Goal: Task Accomplishment & Management: Manage account settings

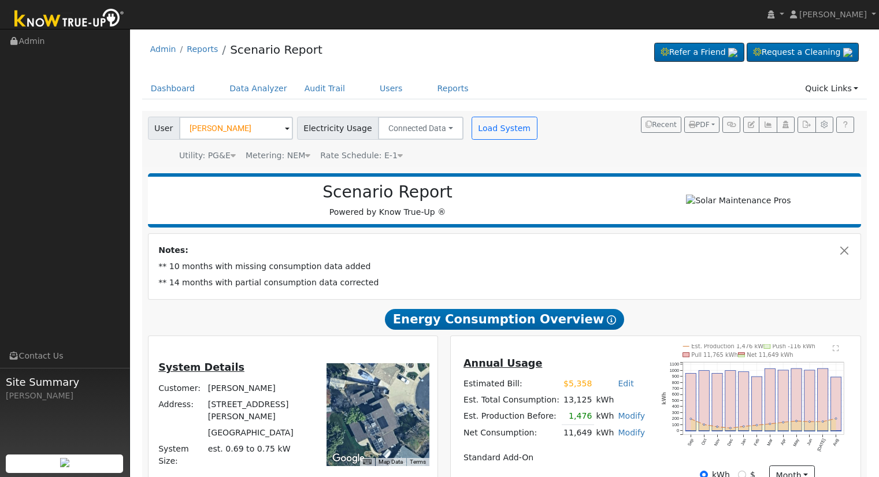
scroll to position [301, 0]
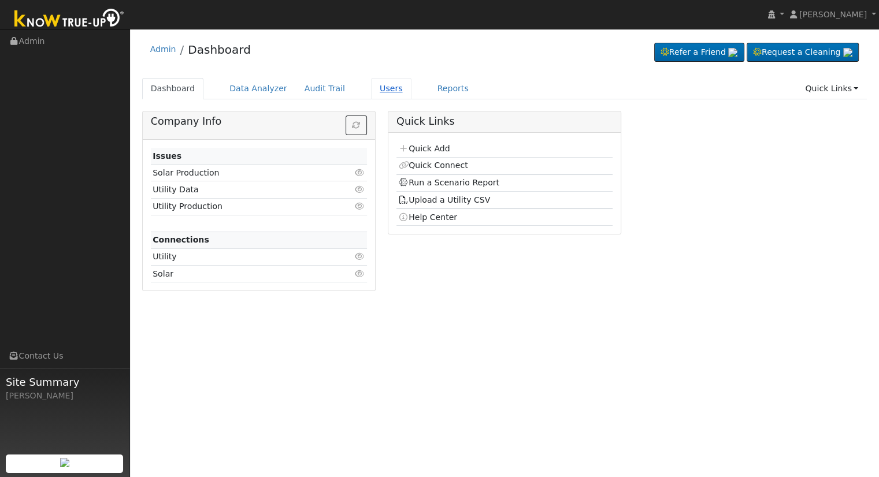
click at [378, 85] on link "Users" at bounding box center [391, 88] width 40 height 21
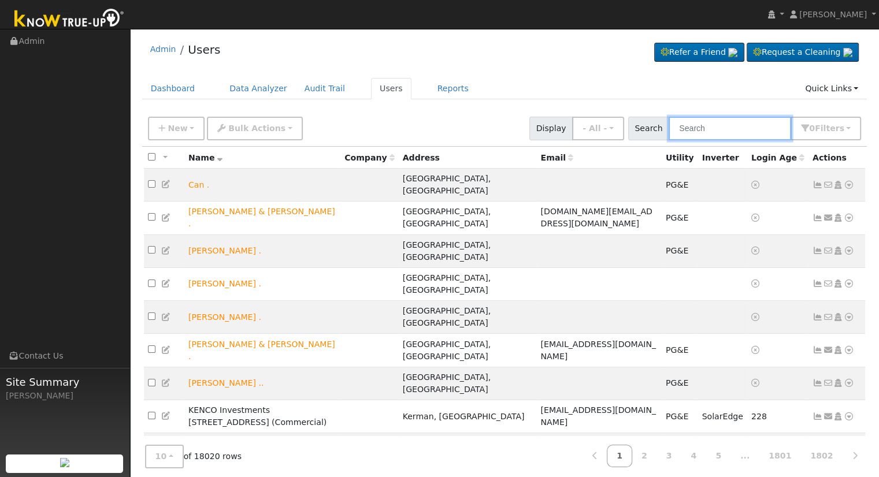
click at [719, 125] on input "text" at bounding box center [730, 129] width 123 height 24
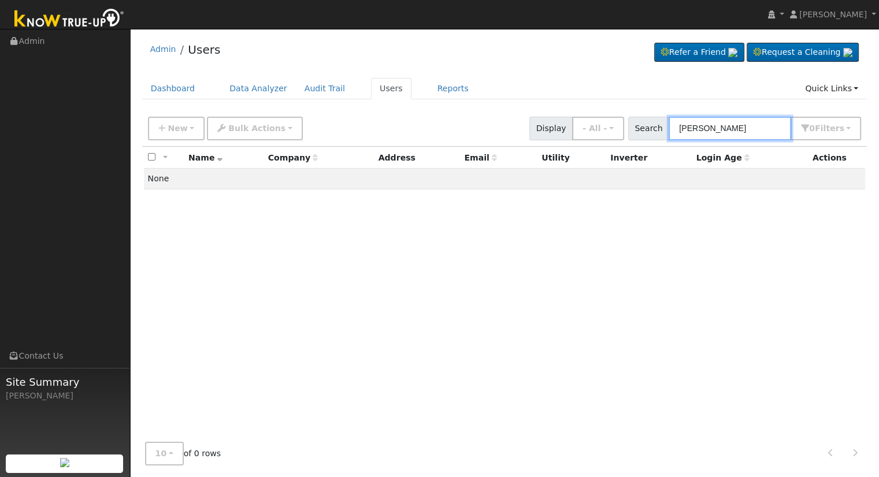
drag, startPoint x: 764, startPoint y: 132, endPoint x: 688, endPoint y: 130, distance: 75.7
click at [688, 130] on input "Donald Davis" at bounding box center [730, 129] width 123 height 24
type input "D"
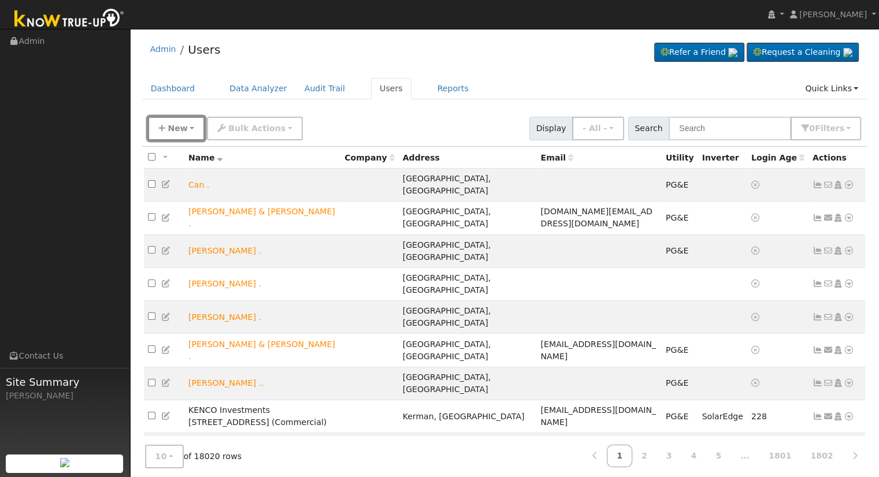
click at [177, 126] on span "New" at bounding box center [178, 128] width 20 height 9
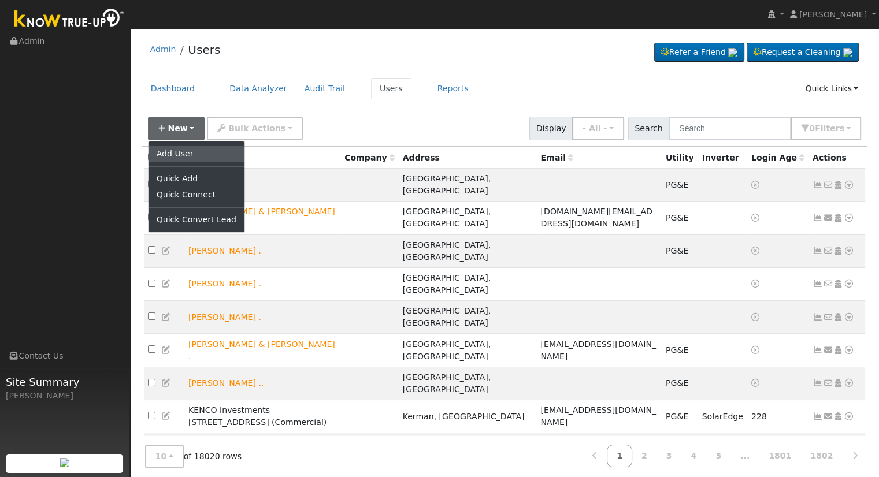
click at [203, 151] on link "Add User" at bounding box center [197, 154] width 96 height 16
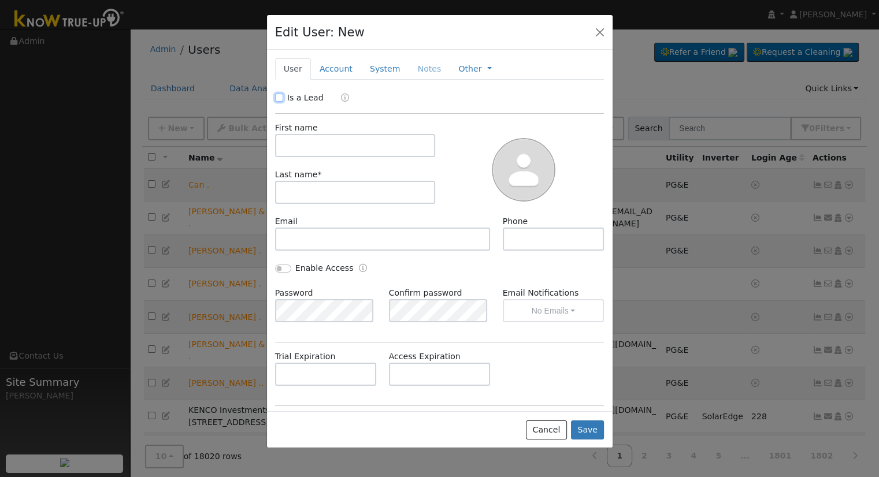
click at [281, 100] on input "Is a Lead" at bounding box center [279, 98] width 8 height 8
checkbox input "true"
click at [309, 143] on input "text" at bounding box center [355, 145] width 161 height 23
type input "Donald"
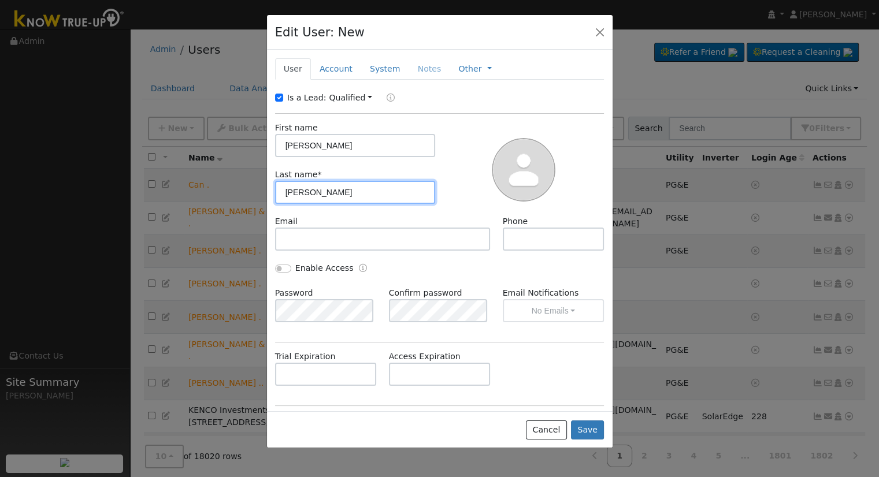
type input "Davis"
click at [331, 68] on link "Account" at bounding box center [336, 68] width 50 height 21
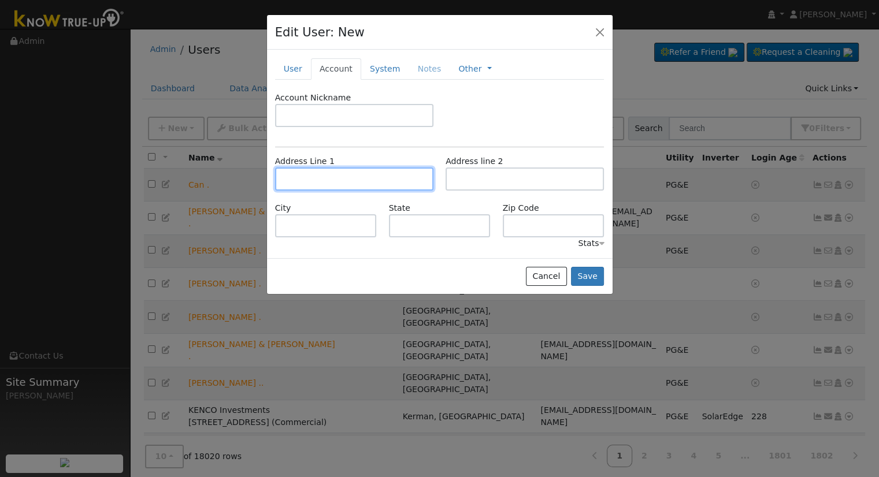
click at [326, 179] on input "text" at bounding box center [354, 179] width 158 height 23
type input "1406 West Brown Avenue"
type input "[GEOGRAPHIC_DATA]"
type input "CA"
type input "93705"
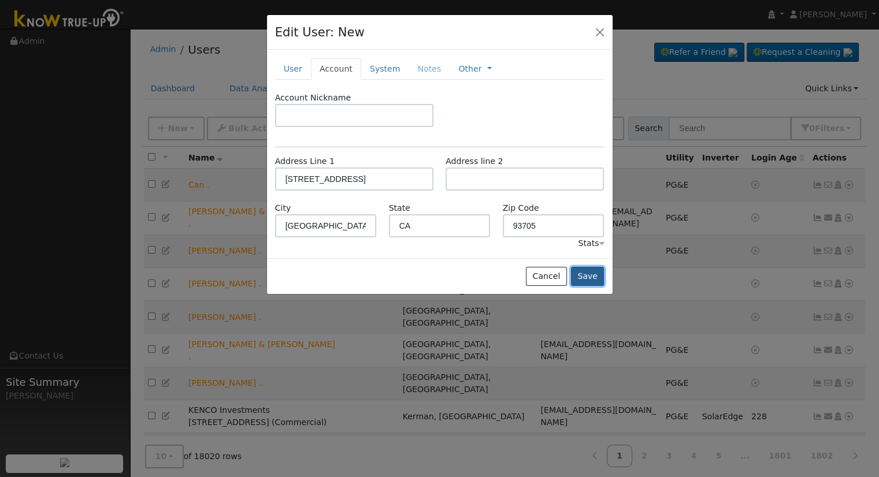
click at [586, 272] on button "Save" at bounding box center [588, 277] width 34 height 20
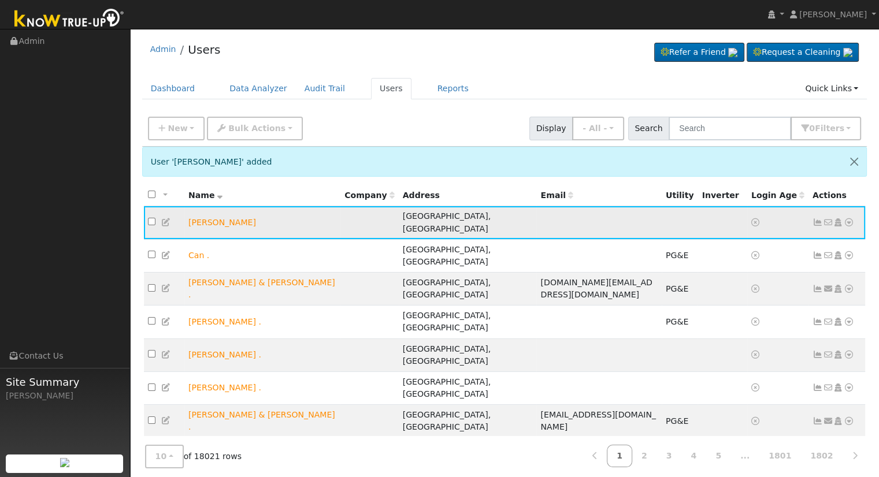
click at [848, 218] on icon at bounding box center [849, 222] width 10 height 8
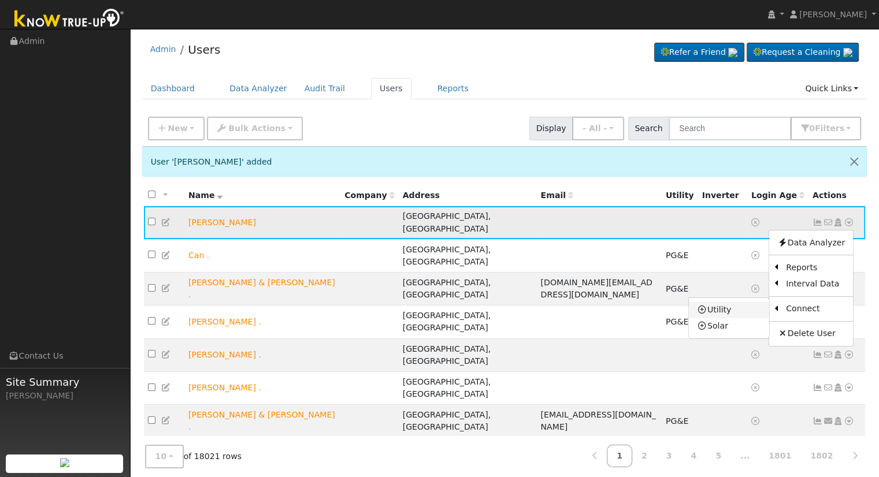
click at [747, 305] on link "Utility" at bounding box center [729, 310] width 80 height 16
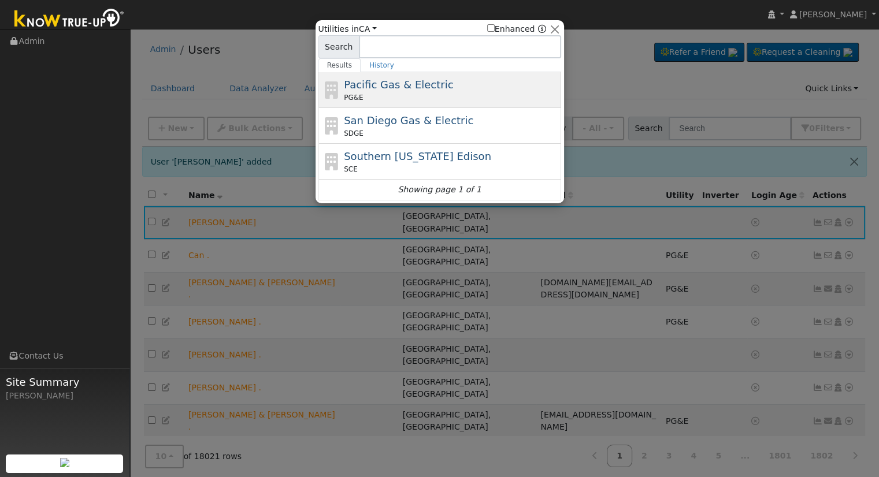
click at [410, 83] on span "Pacific Gas & Electric" at bounding box center [398, 85] width 109 height 12
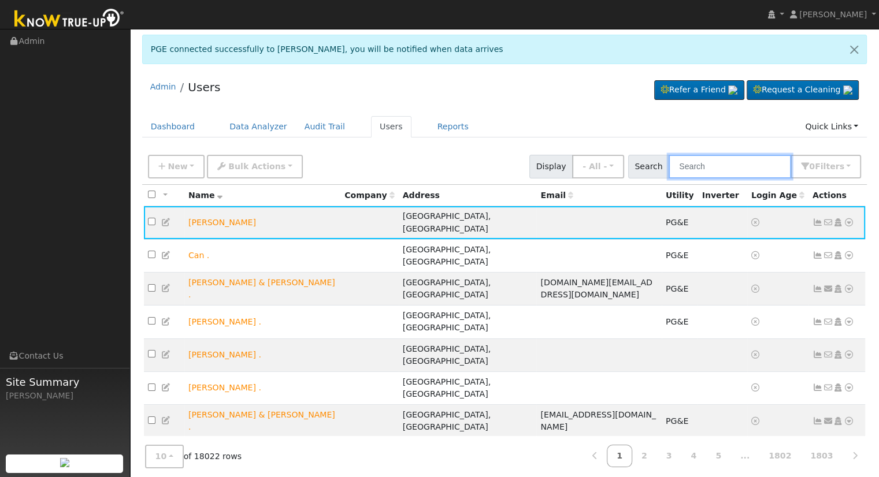
click at [731, 162] on input "text" at bounding box center [730, 167] width 123 height 24
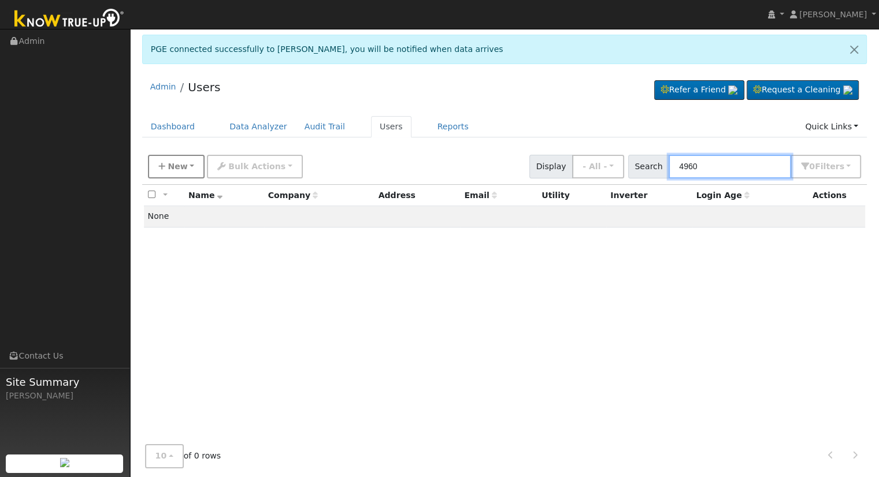
type input "4960"
click at [178, 166] on span "New" at bounding box center [178, 166] width 20 height 9
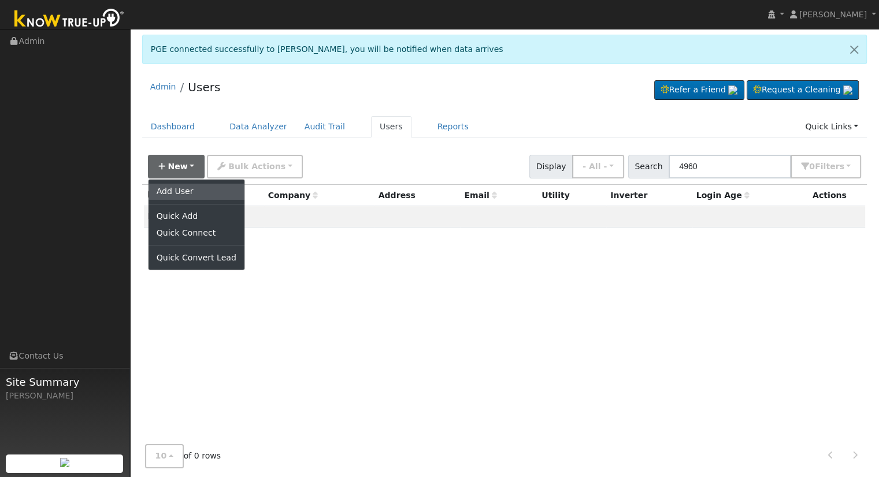
click at [195, 190] on link "Add User" at bounding box center [197, 192] width 96 height 16
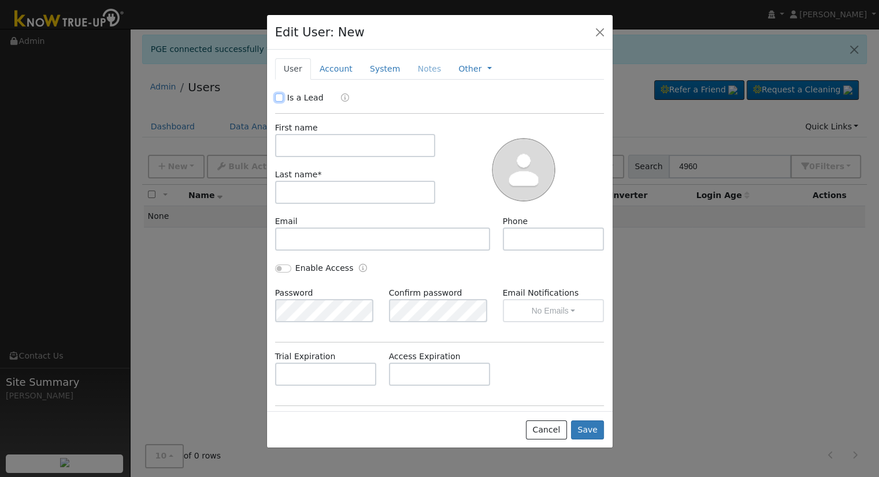
click at [279, 97] on input "Is a Lead" at bounding box center [279, 98] width 8 height 8
checkbox input "true"
click at [340, 146] on input "text" at bounding box center [355, 145] width 161 height 23
type input "[PERSON_NAME]"
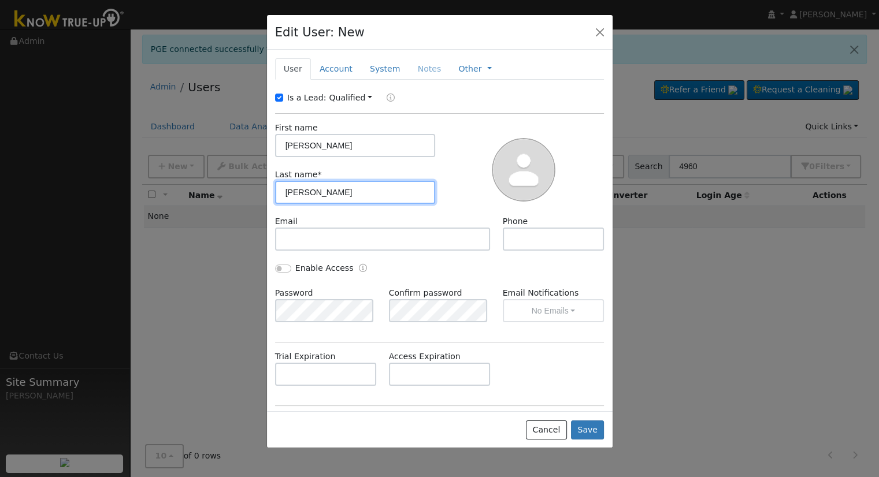
type input "Ramos"
click at [332, 68] on link "Account" at bounding box center [336, 68] width 50 height 21
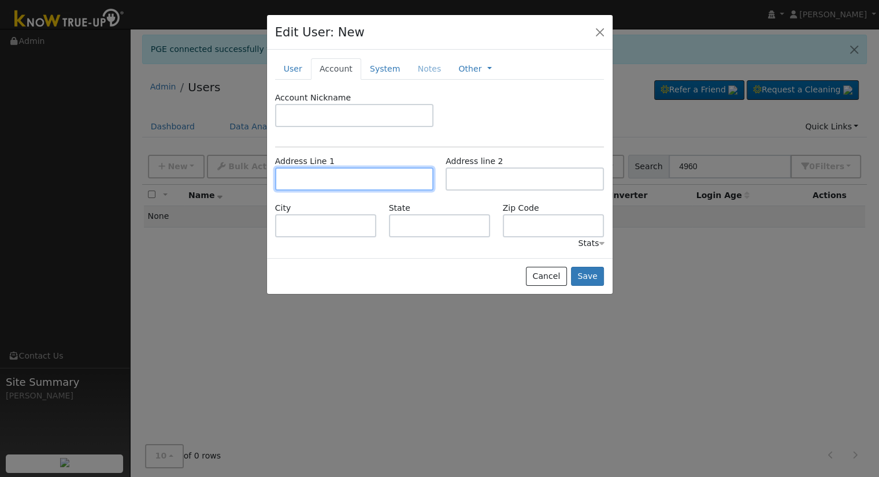
click at [357, 180] on input "text" at bounding box center [354, 179] width 158 height 23
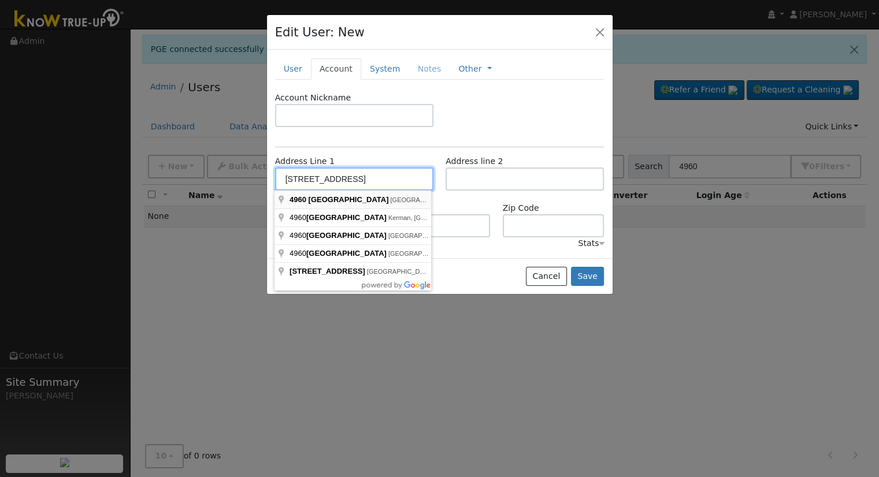
type input "4960 North Biola Avenue"
type input "Fresno"
type input "CA"
type input "93723"
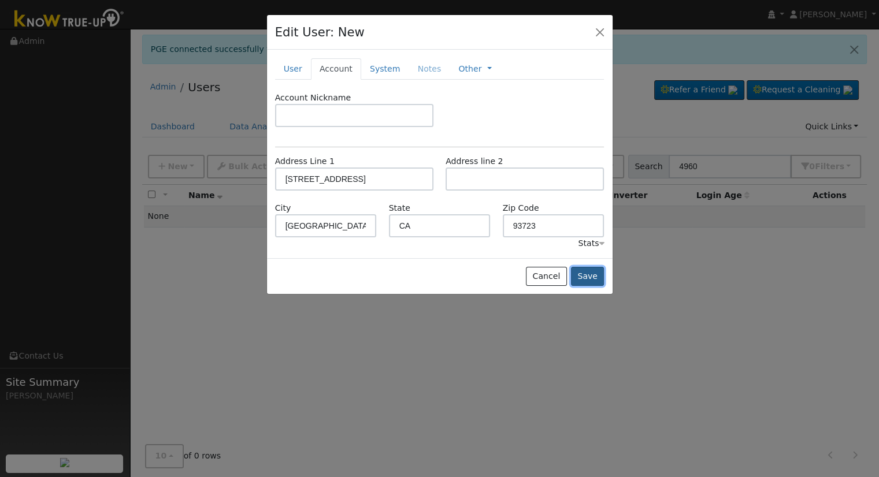
click at [587, 276] on button "Save" at bounding box center [588, 277] width 34 height 20
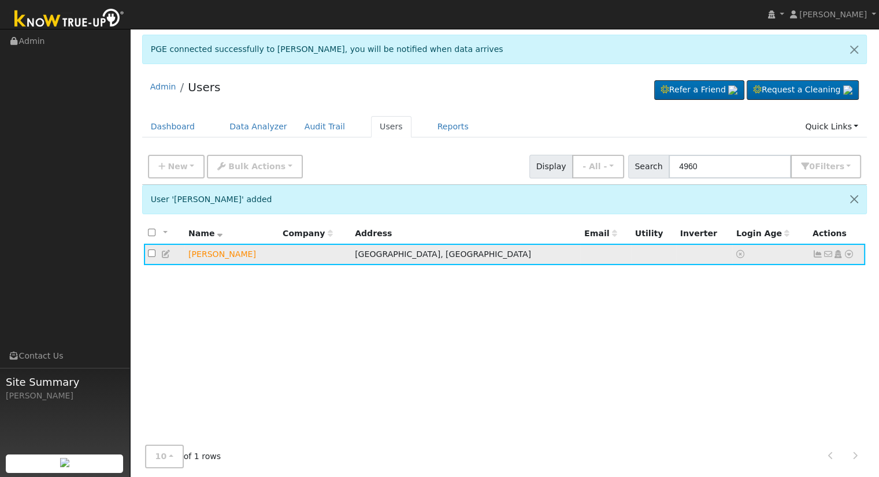
click at [847, 253] on icon at bounding box center [849, 254] width 10 height 8
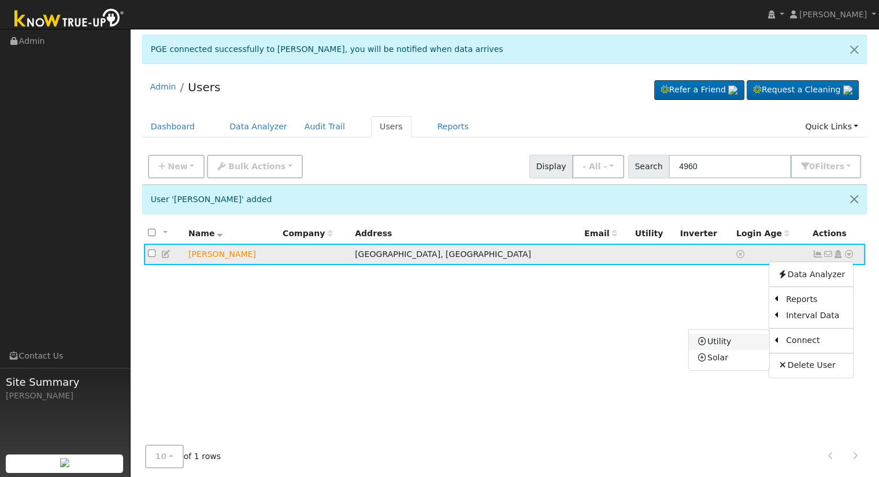
click at [731, 343] on link "Utility" at bounding box center [729, 342] width 80 height 16
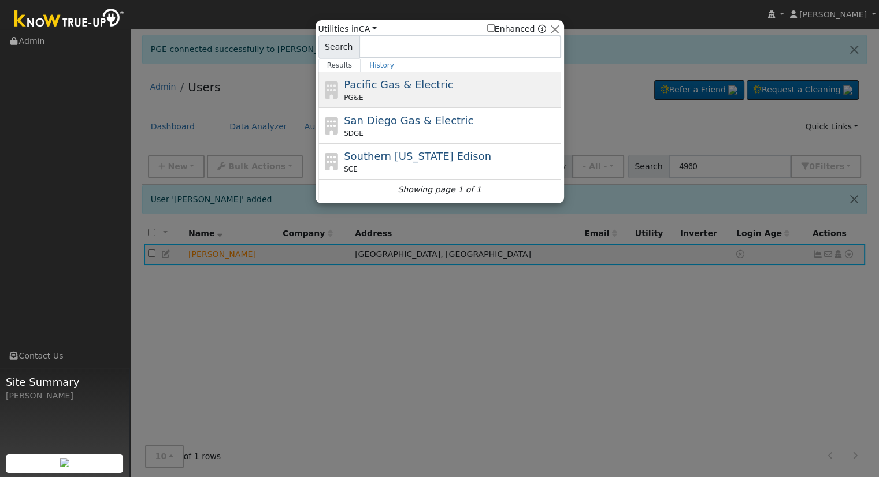
click at [399, 79] on span "Pacific Gas & Electric" at bounding box center [398, 85] width 109 height 12
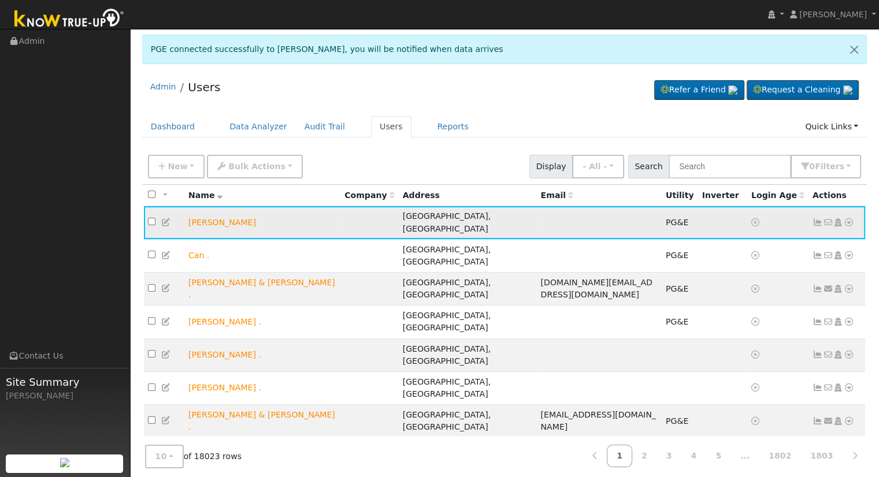
click at [847, 218] on icon at bounding box center [849, 222] width 10 height 8
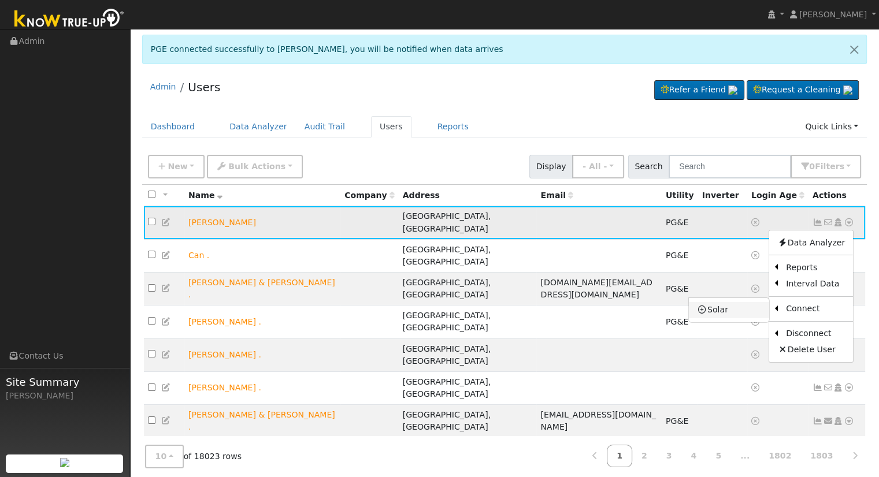
click at [733, 302] on link "Solar" at bounding box center [729, 310] width 80 height 16
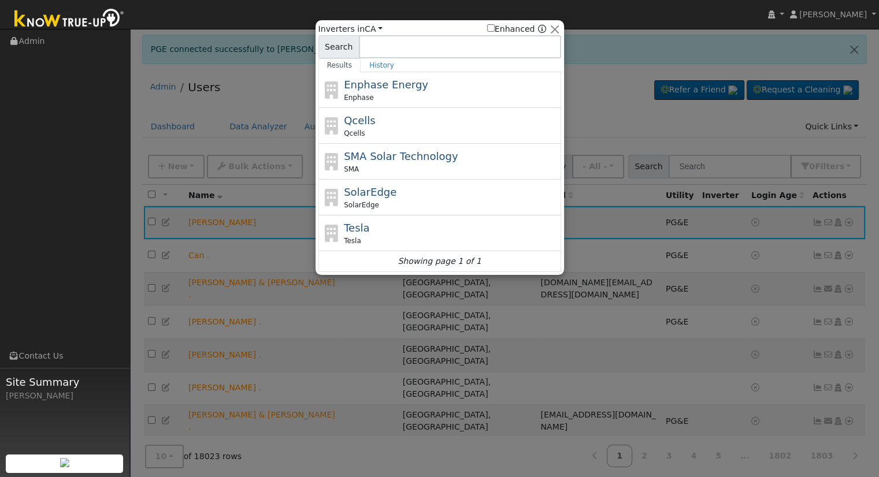
click at [771, 124] on div at bounding box center [439, 238] width 879 height 477
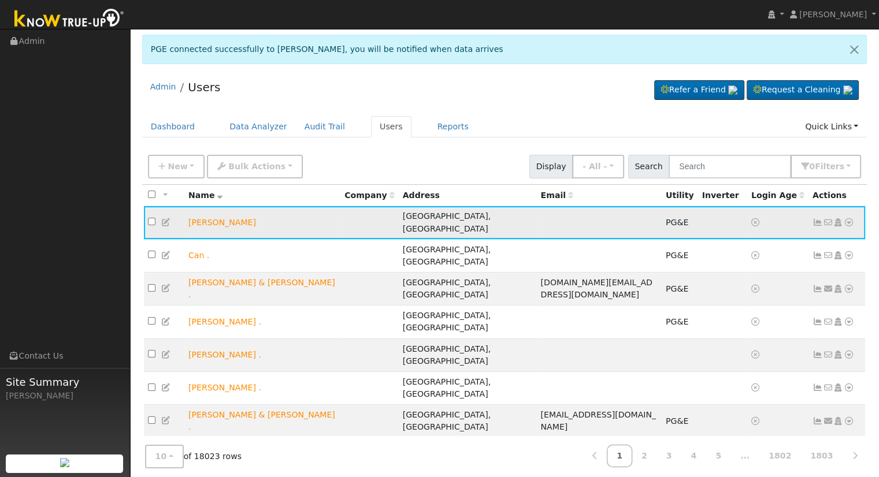
click at [851, 218] on icon at bounding box center [849, 222] width 10 height 8
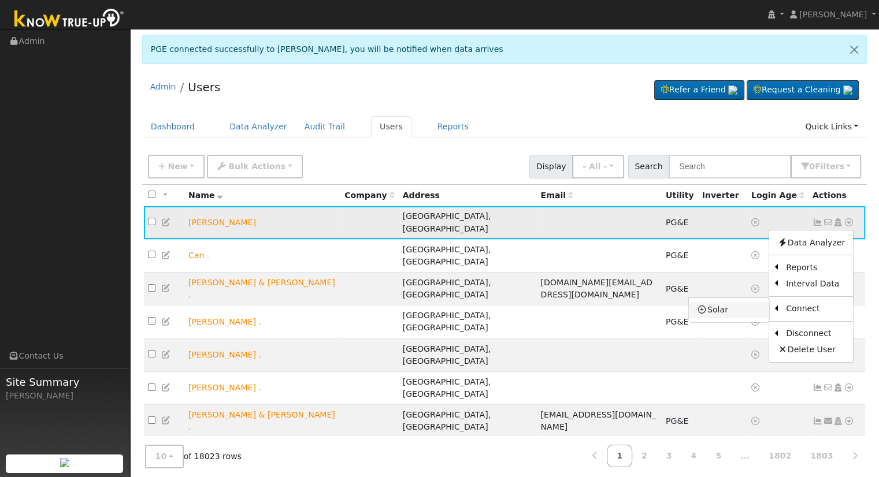
click at [744, 305] on link "Solar" at bounding box center [729, 310] width 80 height 16
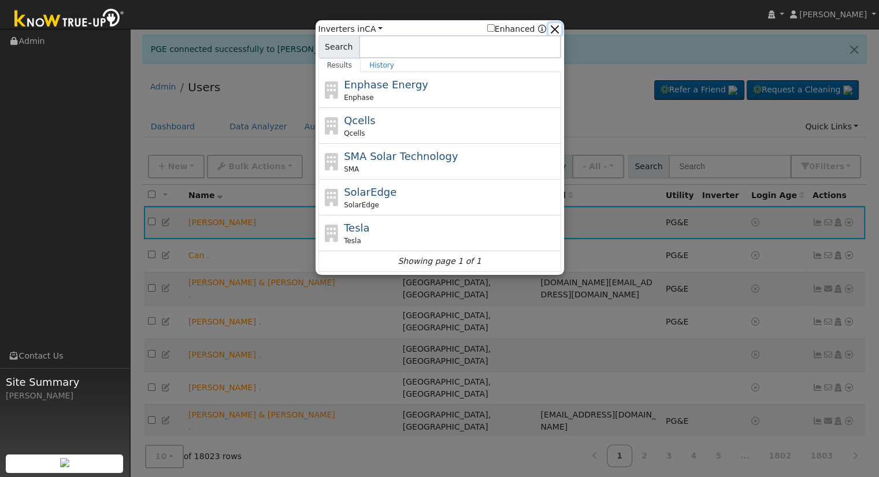
click at [556, 28] on button "button" at bounding box center [554, 29] width 12 height 12
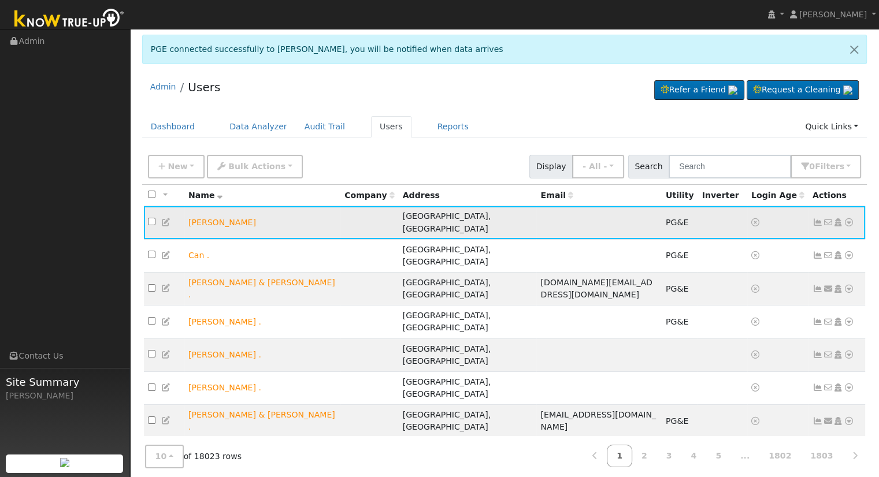
click at [851, 218] on icon at bounding box center [849, 222] width 10 height 8
click at [490, 94] on div "Admin Users Refer a Friend Request a Cleaning" at bounding box center [504, 89] width 725 height 35
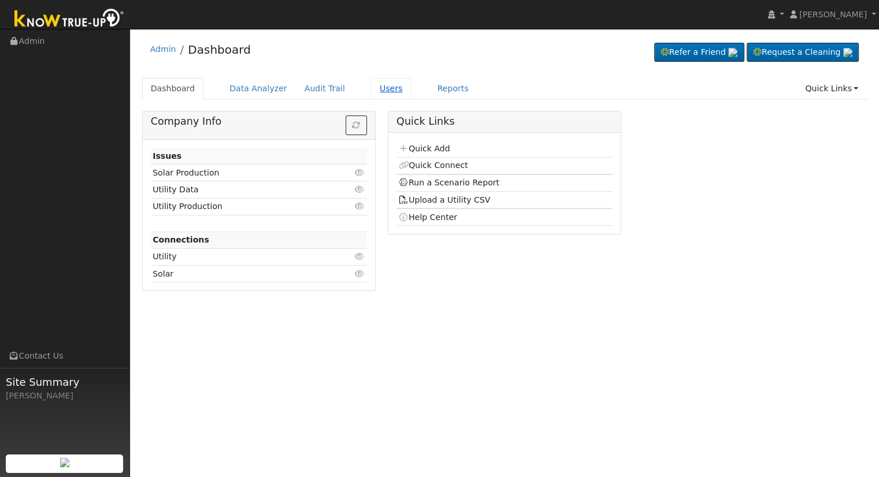
click at [371, 90] on link "Users" at bounding box center [391, 88] width 40 height 21
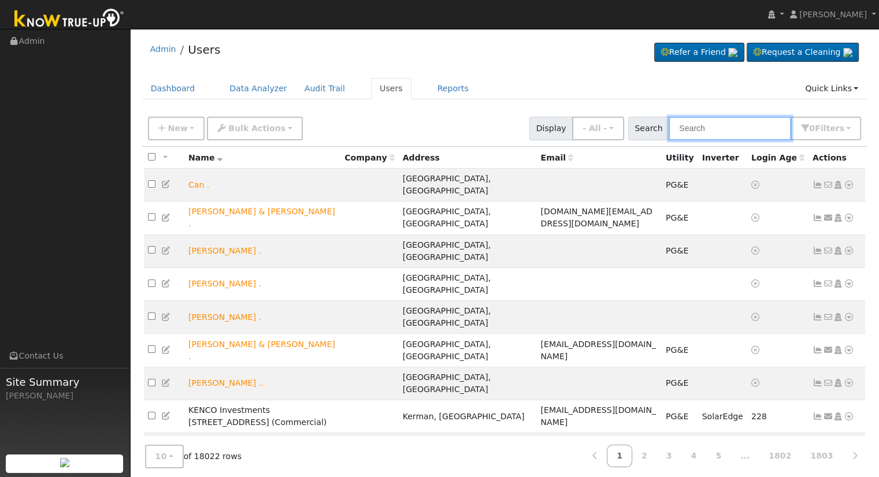
click at [742, 124] on input "text" at bounding box center [730, 129] width 123 height 24
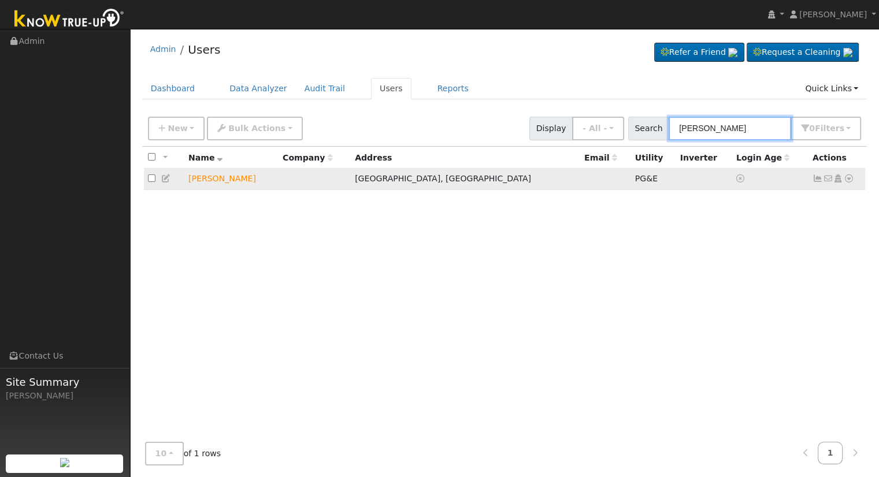
type input "Ron Ramo"
click at [848, 179] on icon at bounding box center [849, 179] width 10 height 8
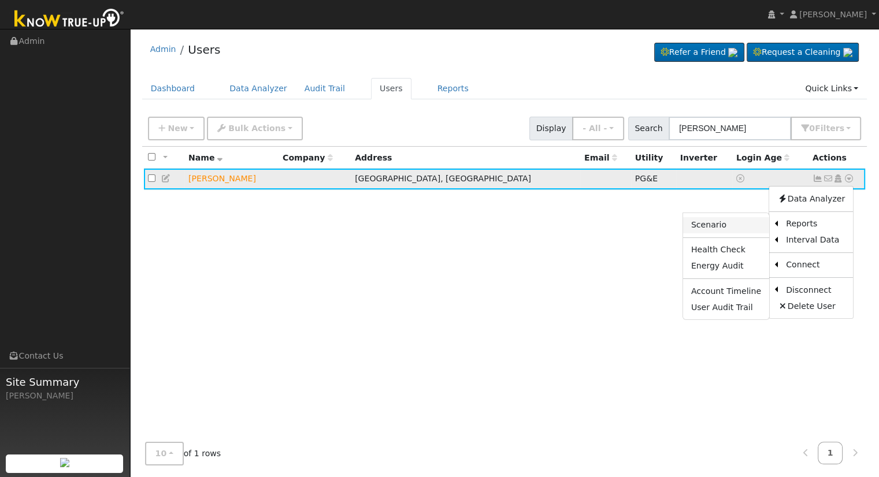
click at [747, 222] on link "Scenario" at bounding box center [726, 225] width 86 height 16
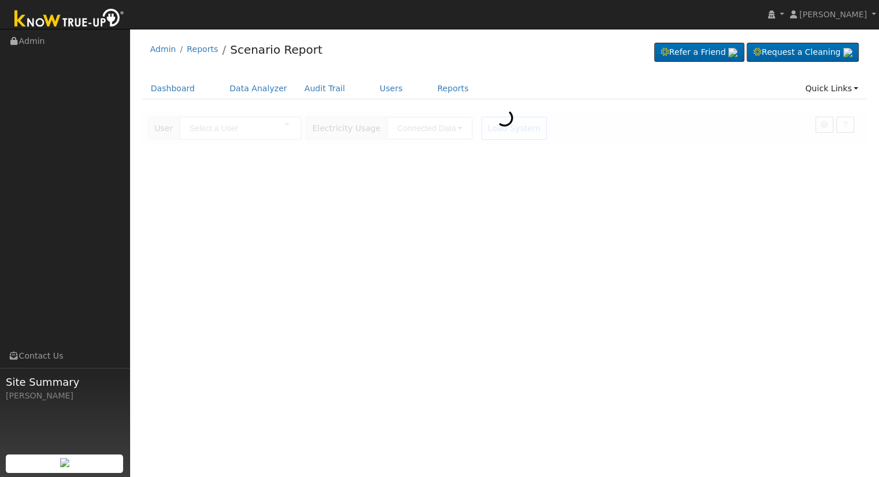
type input "[PERSON_NAME]"
type input "Pacific Gas & Electric"
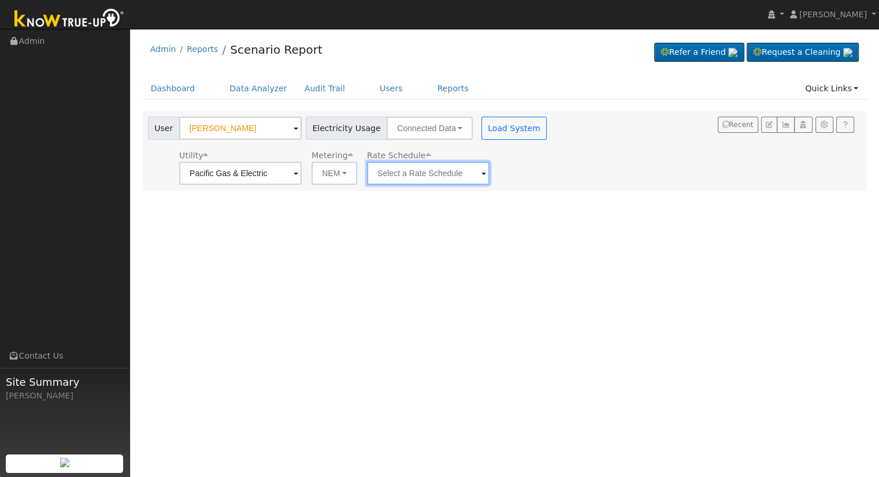
click at [471, 175] on input "text" at bounding box center [428, 173] width 123 height 23
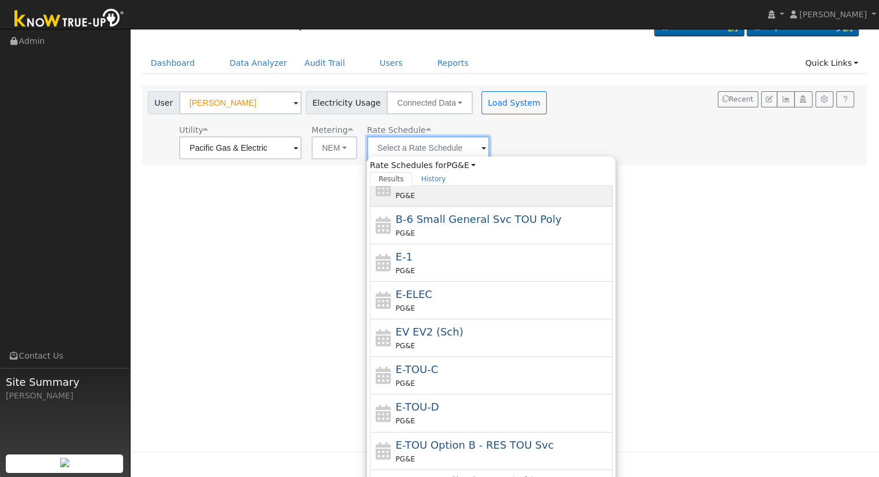
scroll to position [39, 0]
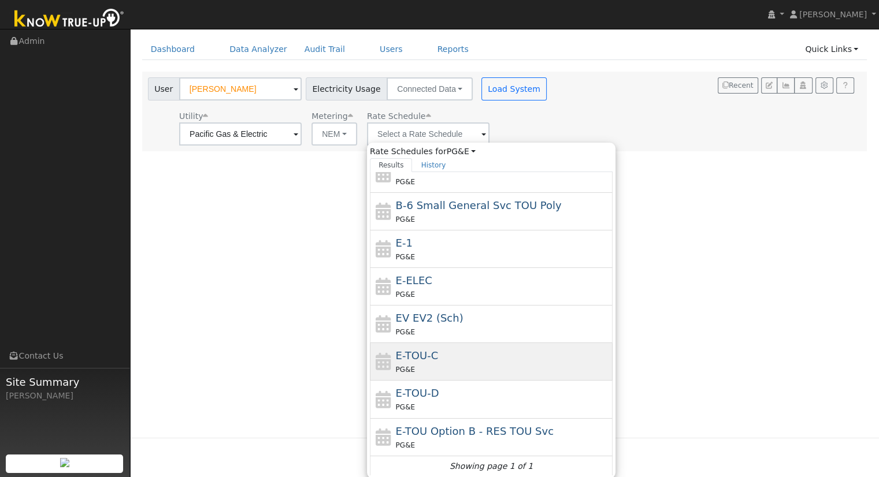
click at [431, 357] on span "E-TOU-C" at bounding box center [417, 356] width 43 height 12
type input "E-TOU-C"
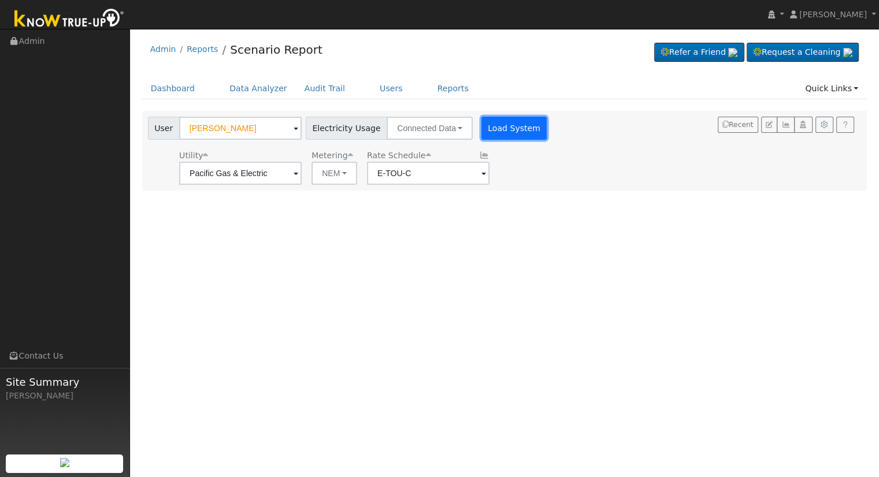
click at [501, 128] on button "Load System" at bounding box center [514, 128] width 66 height 23
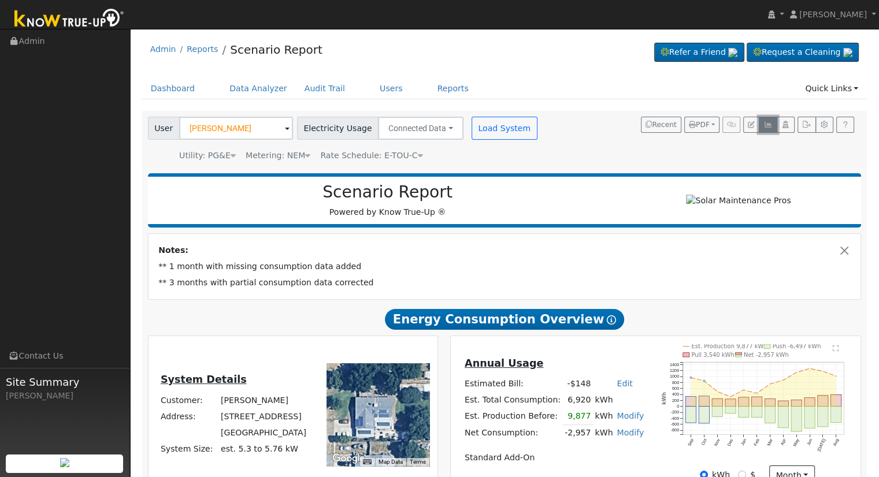
click at [763, 124] on button "button" at bounding box center [768, 125] width 18 height 16
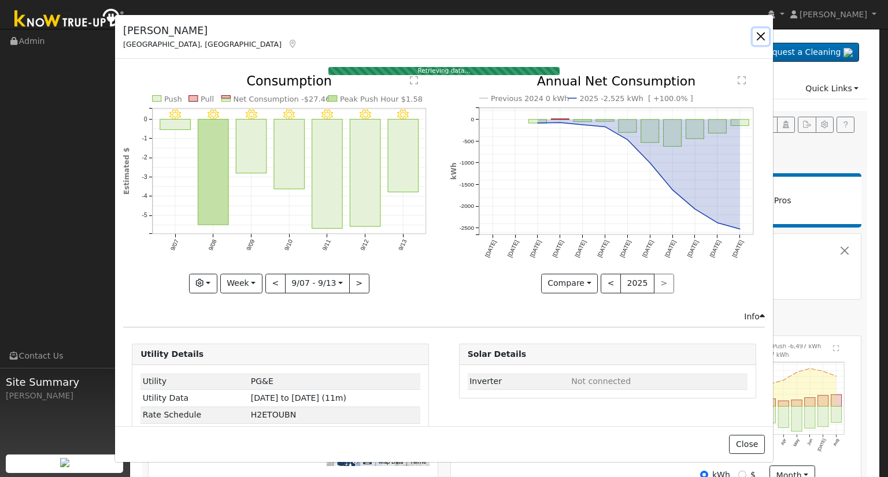
click at [757, 34] on button "button" at bounding box center [761, 36] width 16 height 16
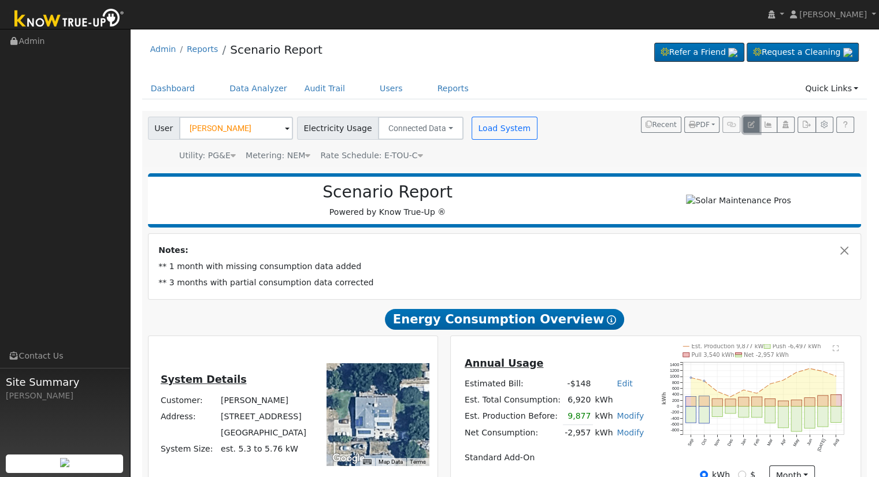
click at [750, 125] on icon "button" at bounding box center [751, 124] width 7 height 7
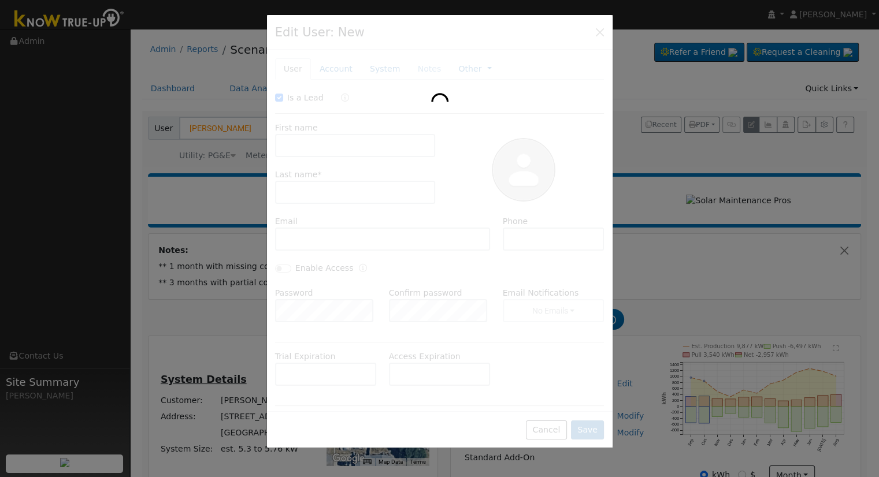
checkbox input "true"
type input "[PERSON_NAME]"
type input "Pacific Gas & Electric"
type input "PG&E"
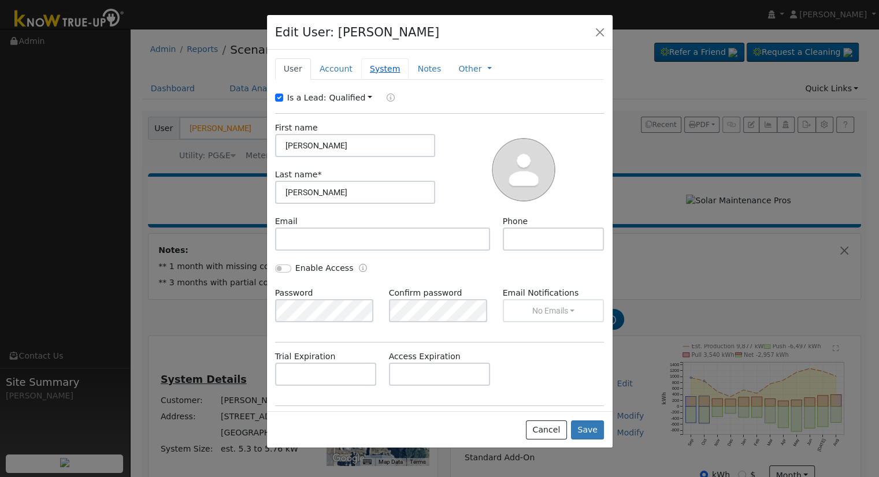
click at [369, 68] on link "System" at bounding box center [385, 68] width 48 height 21
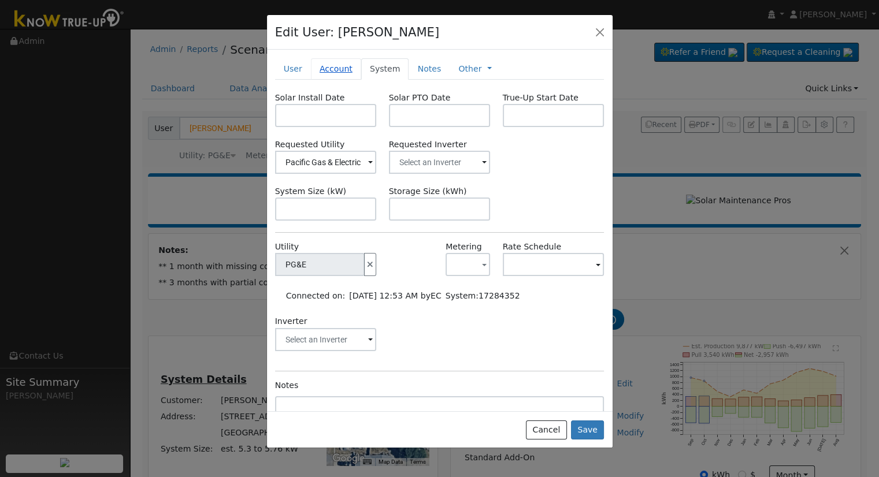
click at [338, 71] on link "Account" at bounding box center [336, 68] width 50 height 21
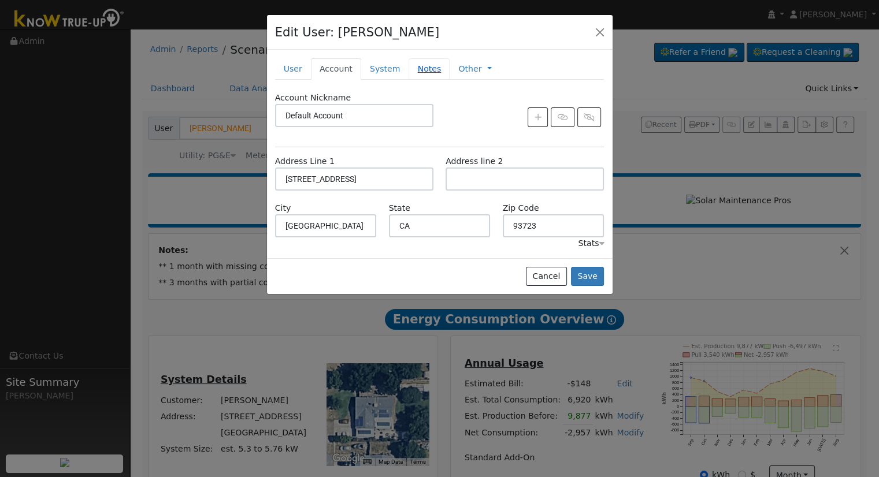
click at [420, 66] on link "Notes" at bounding box center [429, 68] width 41 height 21
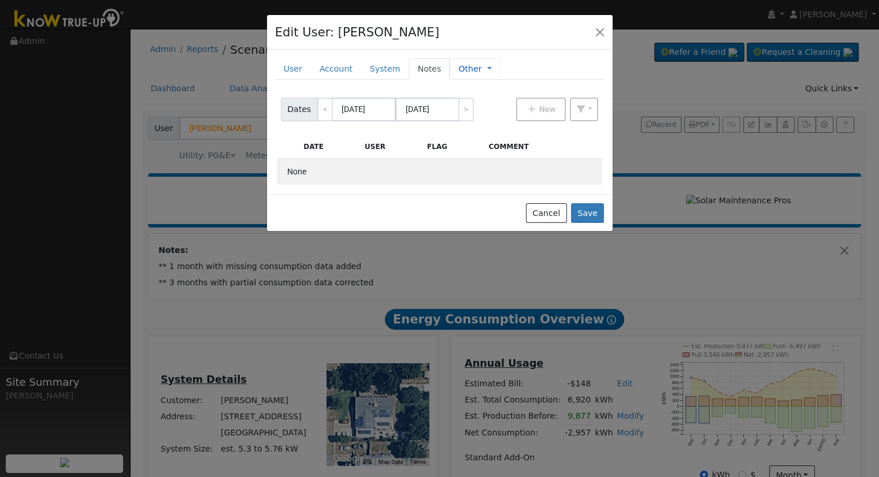
click at [481, 64] on span "Management Billing Timeline" at bounding box center [486, 68] width 10 height 9
click at [481, 69] on span "Management Billing Timeline" at bounding box center [486, 68] width 10 height 9
click at [487, 68] on link at bounding box center [489, 69] width 5 height 12
click at [500, 107] on link "Billing" at bounding box center [528, 106] width 80 height 16
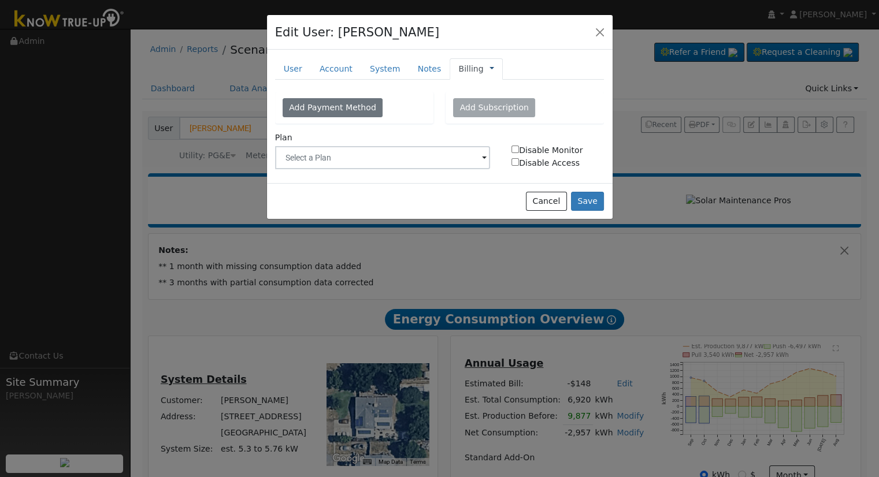
click at [490, 66] on link at bounding box center [492, 69] width 5 height 12
click at [499, 87] on link "Management" at bounding box center [530, 89] width 80 height 16
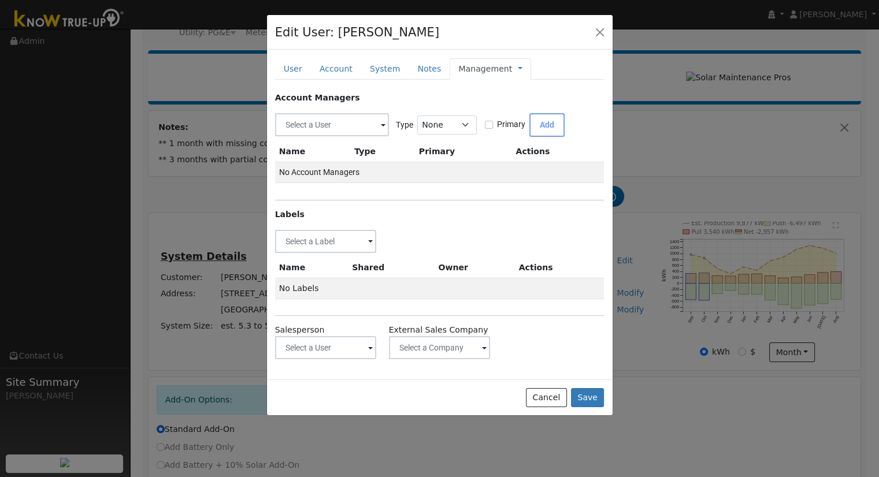
scroll to position [219, 0]
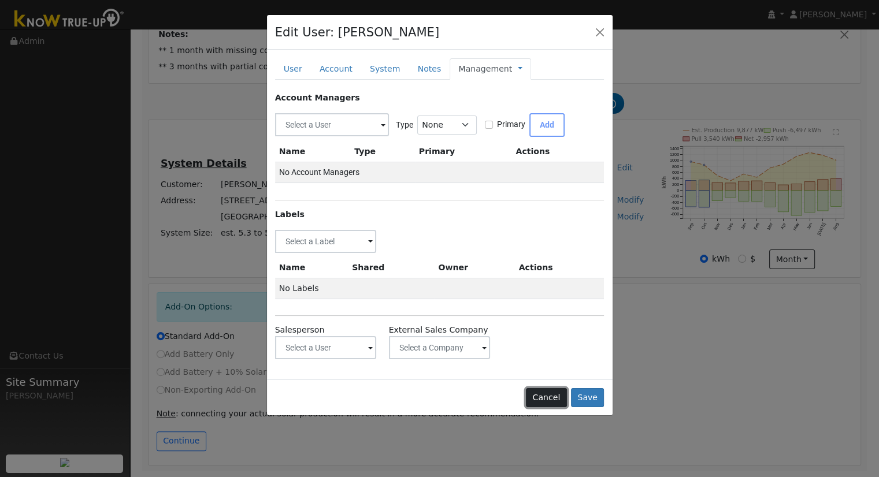
click at [546, 394] on button "Cancel" at bounding box center [546, 398] width 41 height 20
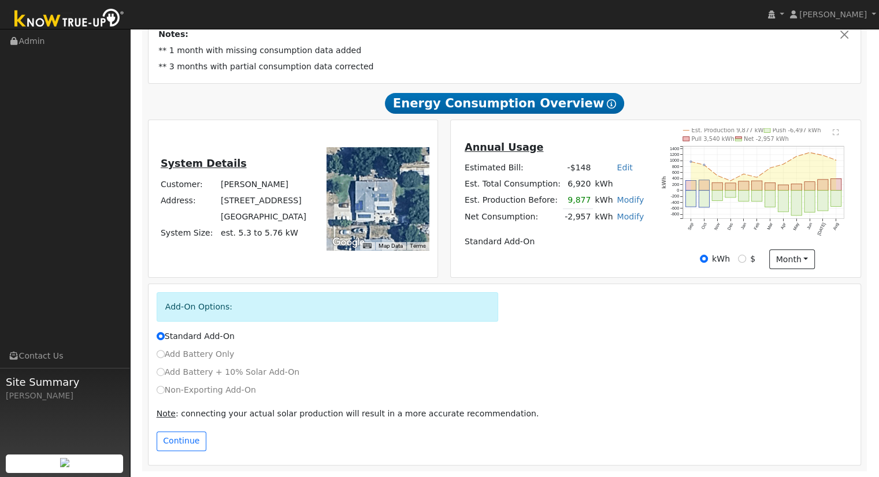
scroll to position [0, 0]
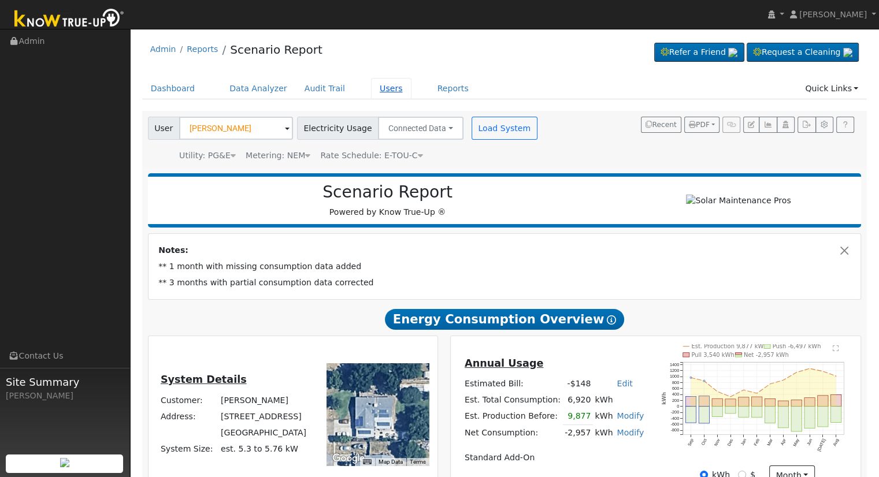
click at [372, 87] on link "Users" at bounding box center [391, 88] width 40 height 21
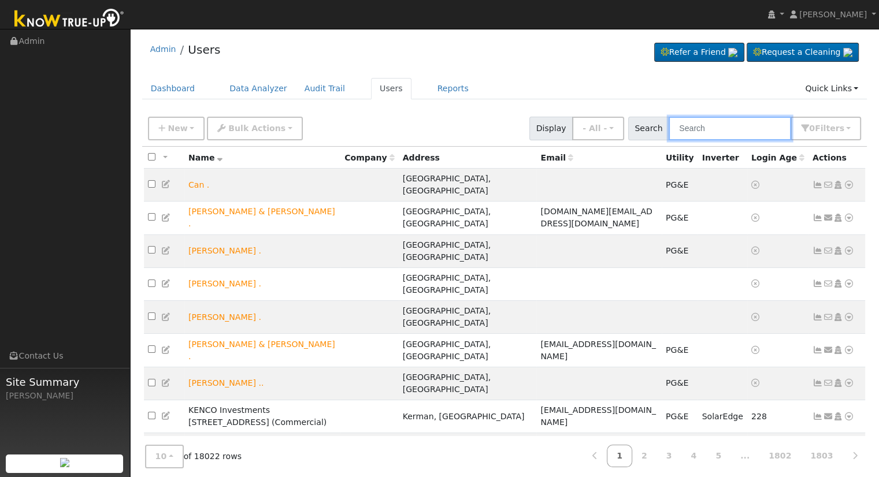
click at [726, 127] on input "text" at bounding box center [730, 129] width 123 height 24
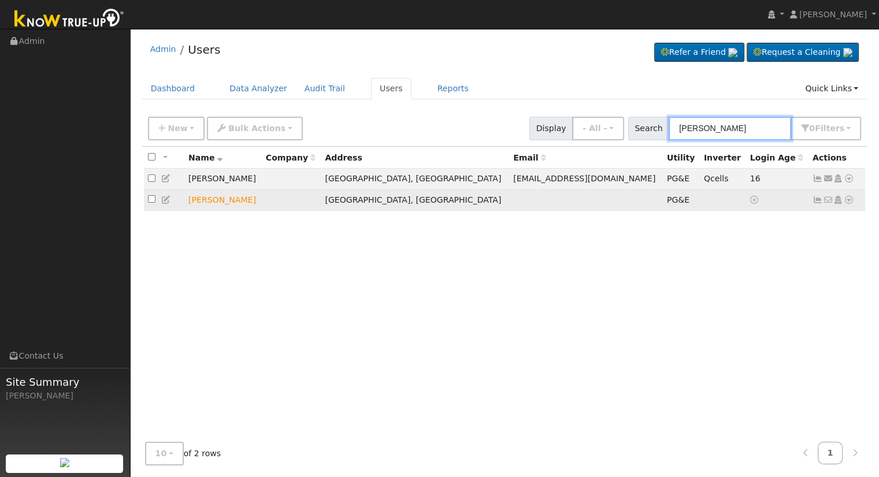
type input "don davis"
click at [848, 198] on icon at bounding box center [849, 200] width 10 height 8
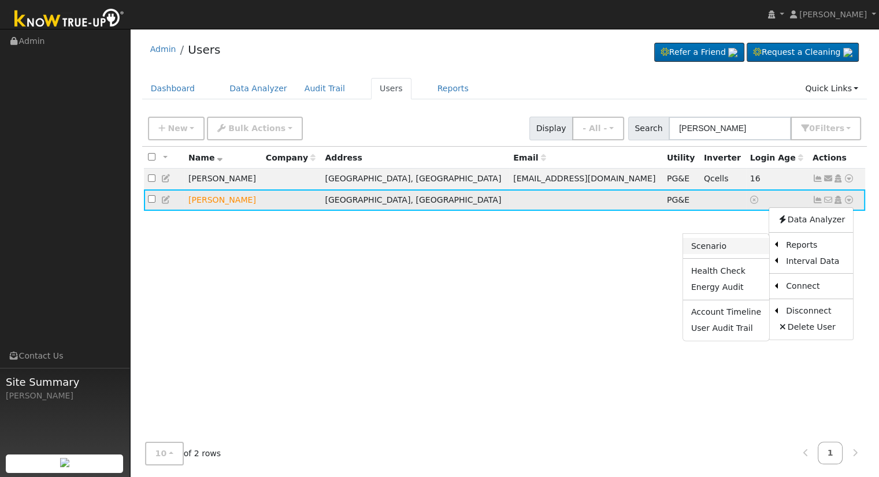
click at [750, 248] on link "Scenario" at bounding box center [726, 246] width 86 height 16
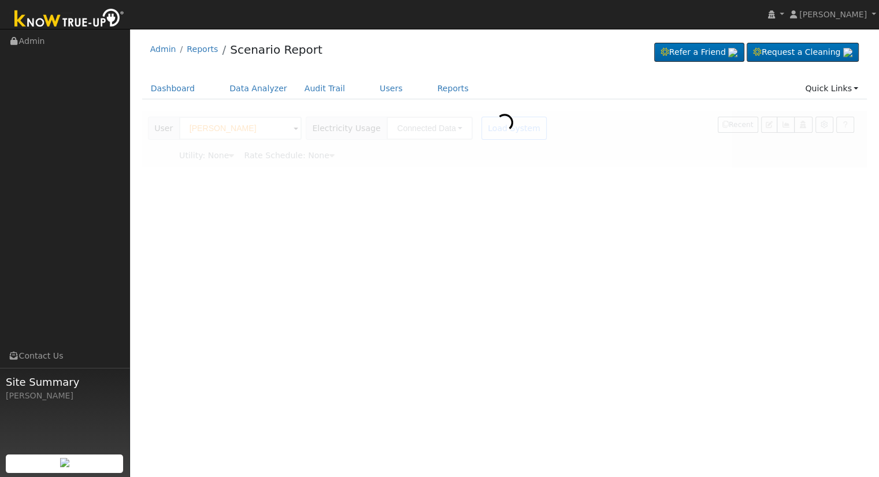
type input "Pacific Gas & Electric"
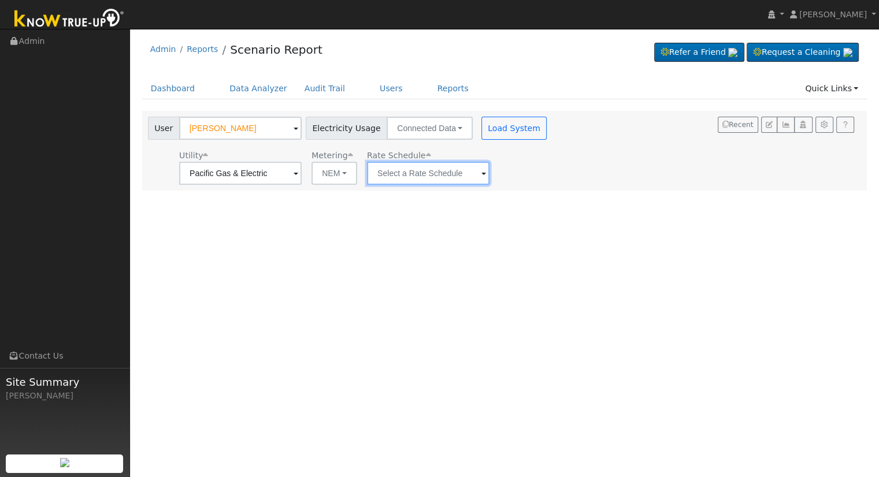
click at [469, 169] on input "text" at bounding box center [428, 173] width 123 height 23
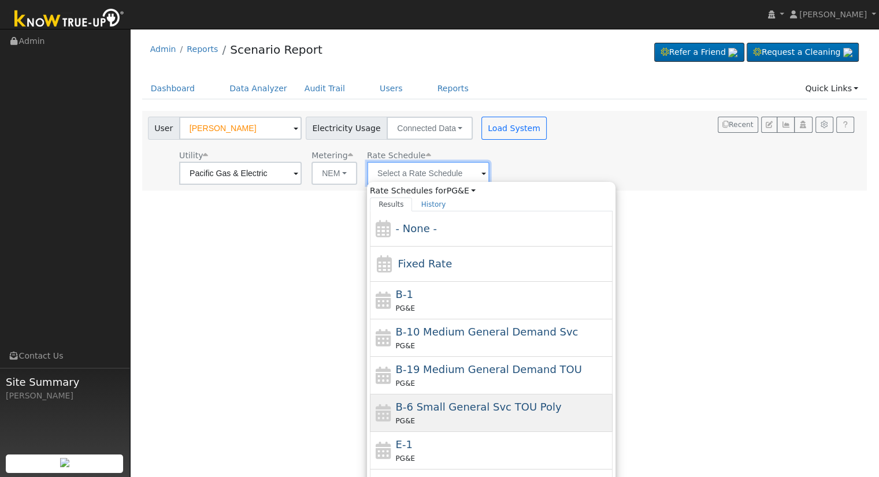
scroll to position [162, 0]
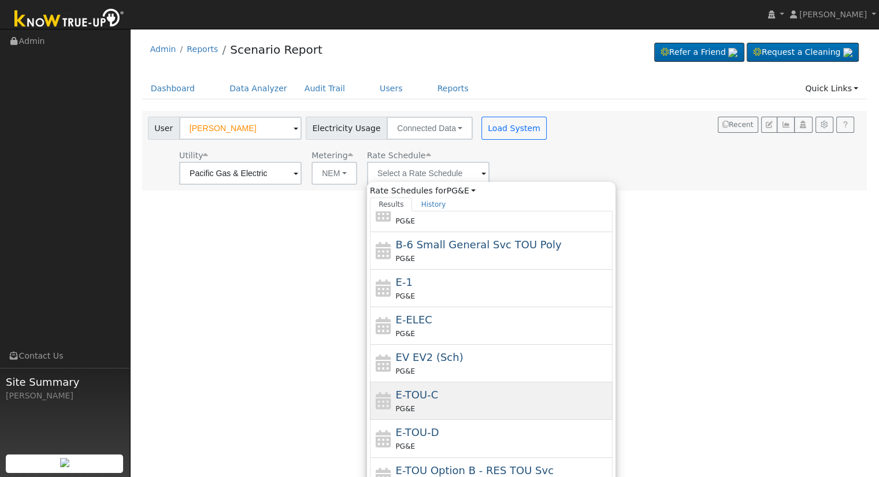
click at [459, 403] on div "PG&E" at bounding box center [503, 409] width 214 height 12
type input "E-TOU-C"
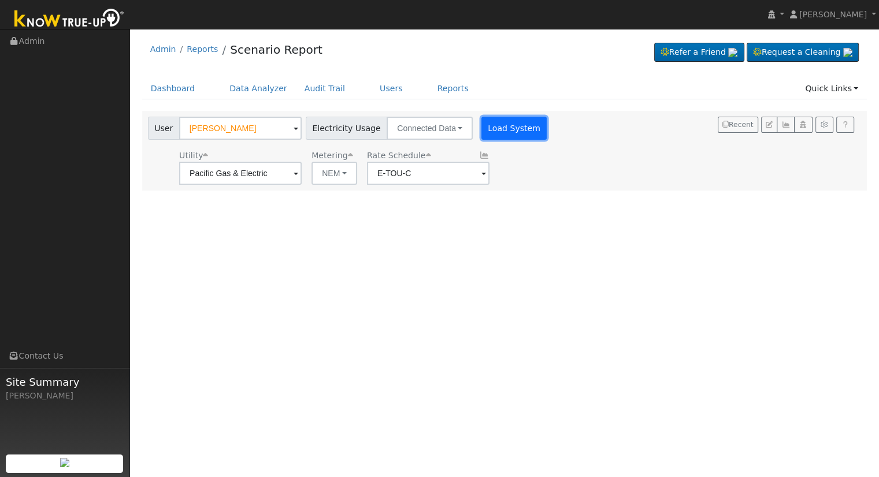
click at [496, 129] on button "Load System" at bounding box center [514, 128] width 66 height 23
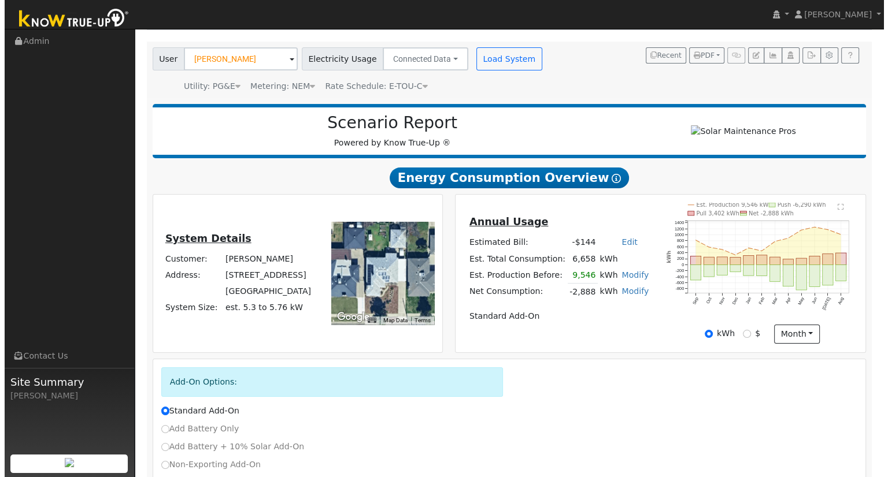
scroll to position [0, 0]
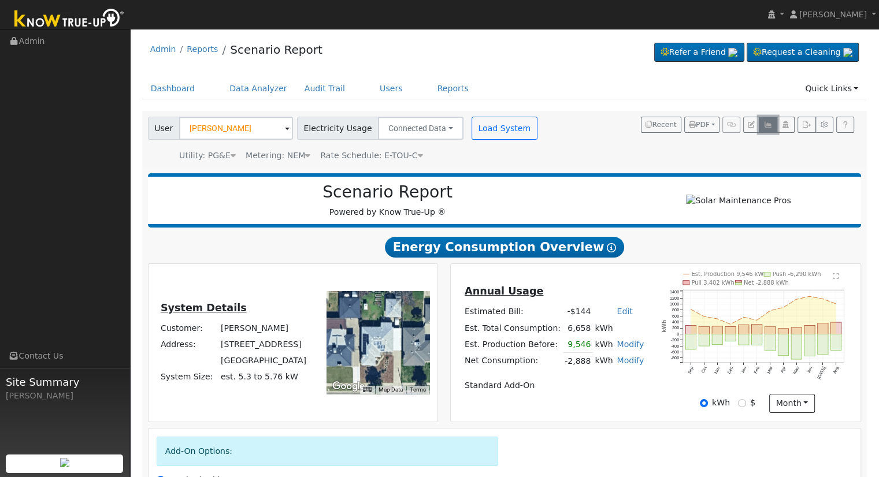
click at [771, 123] on icon "button" at bounding box center [767, 124] width 9 height 7
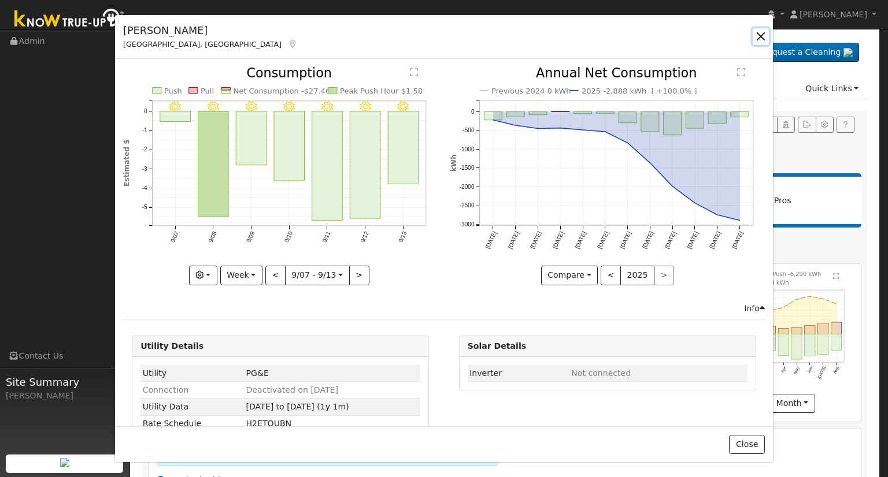
click at [758, 35] on button "button" at bounding box center [761, 36] width 16 height 16
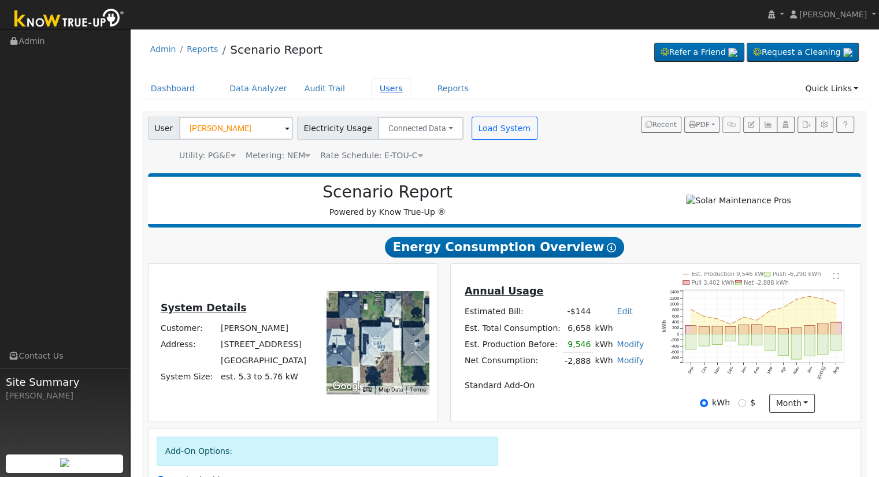
click at [377, 88] on link "Users" at bounding box center [391, 88] width 40 height 21
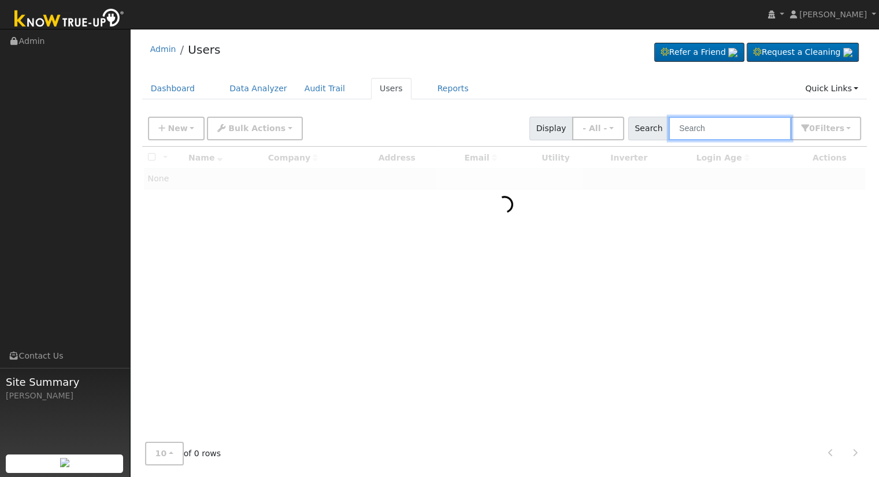
click at [728, 123] on input "text" at bounding box center [730, 129] width 123 height 24
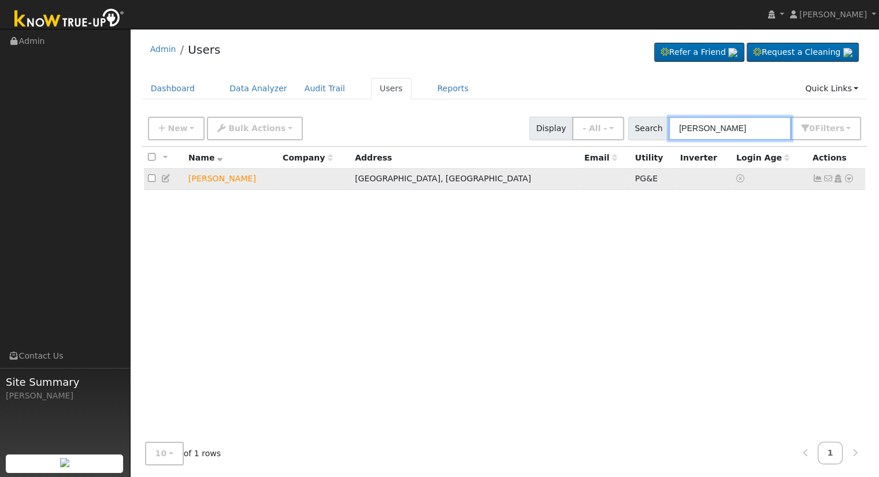
type input "[PERSON_NAME]"
click at [848, 181] on icon at bounding box center [849, 179] width 10 height 8
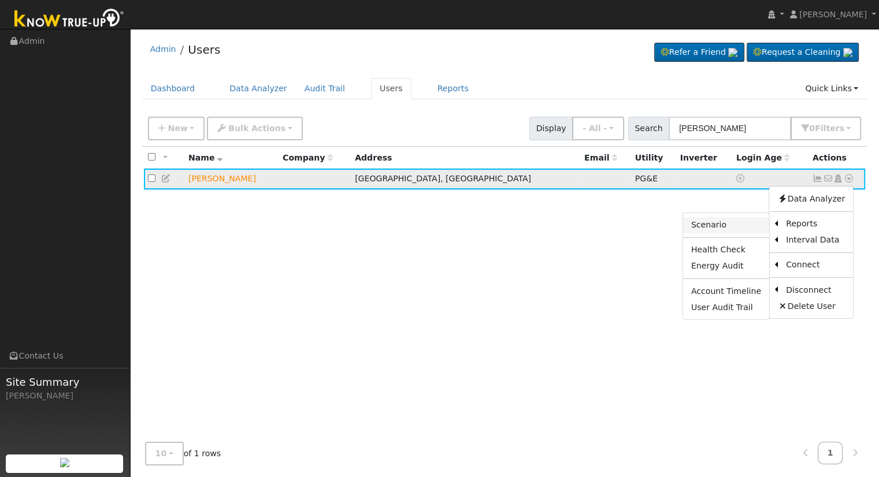
click at [739, 225] on link "Scenario" at bounding box center [726, 225] width 86 height 16
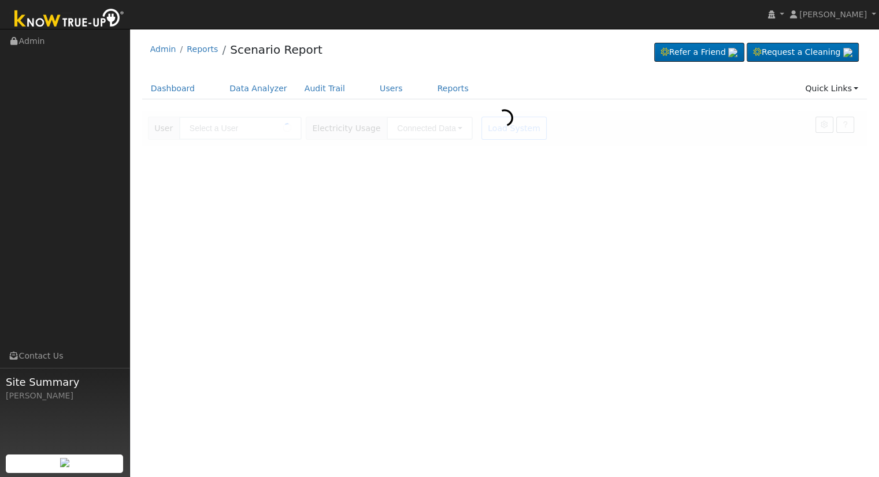
type input "[PERSON_NAME]"
type input "Pacific Gas & Electric"
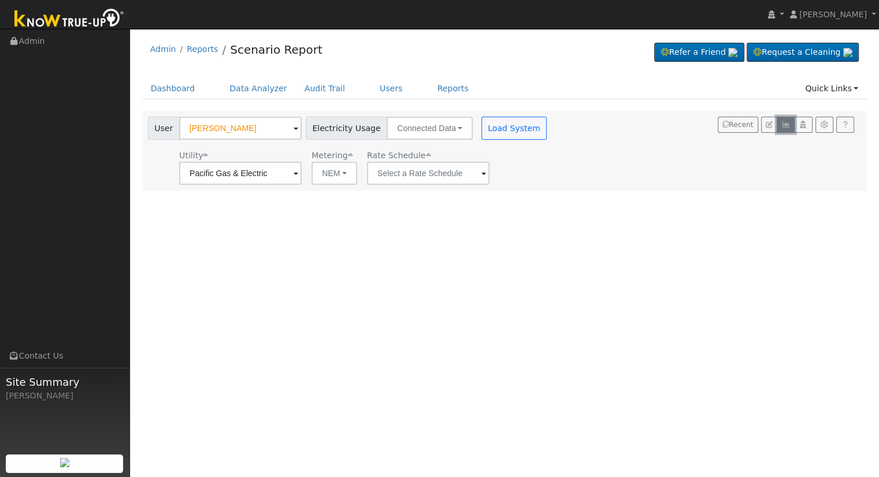
click at [784, 122] on icon "button" at bounding box center [785, 124] width 9 height 7
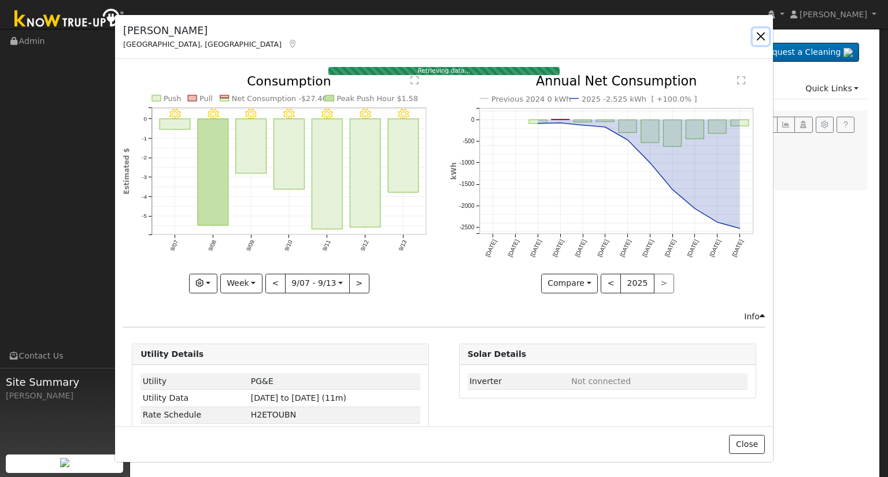
click at [757, 35] on button "button" at bounding box center [761, 36] width 16 height 16
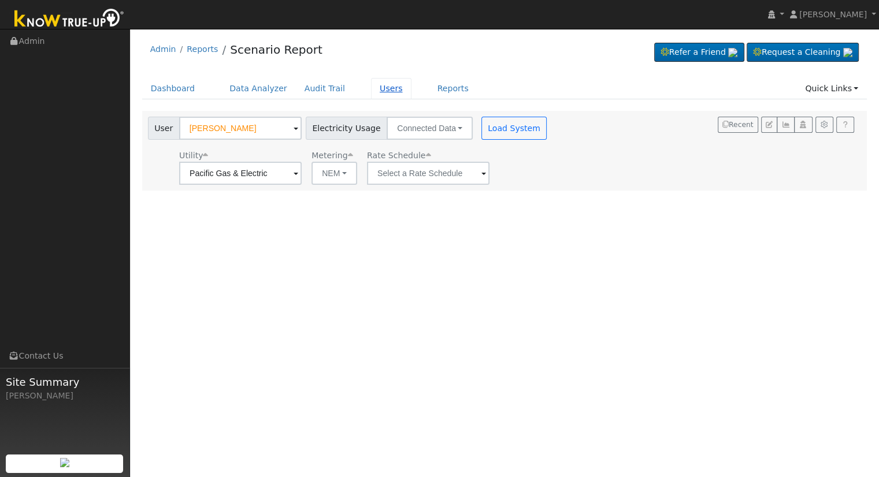
click at [371, 85] on link "Users" at bounding box center [391, 88] width 40 height 21
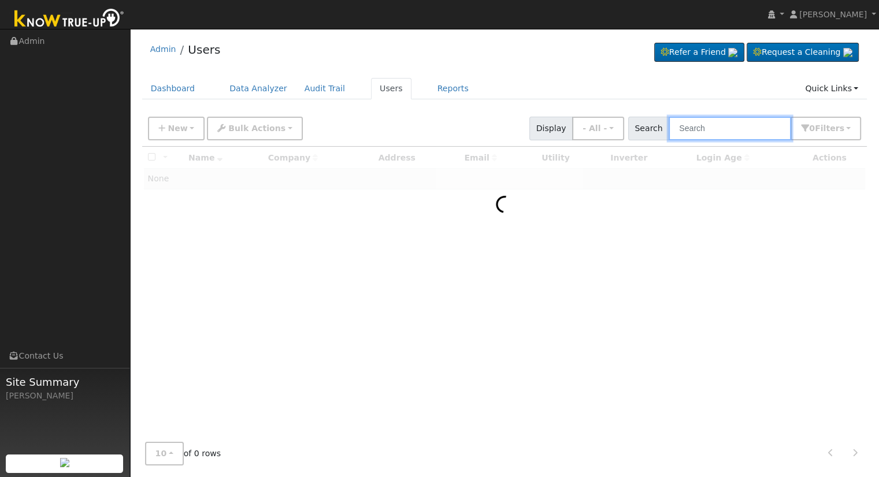
click at [717, 130] on input "text" at bounding box center [730, 129] width 123 height 24
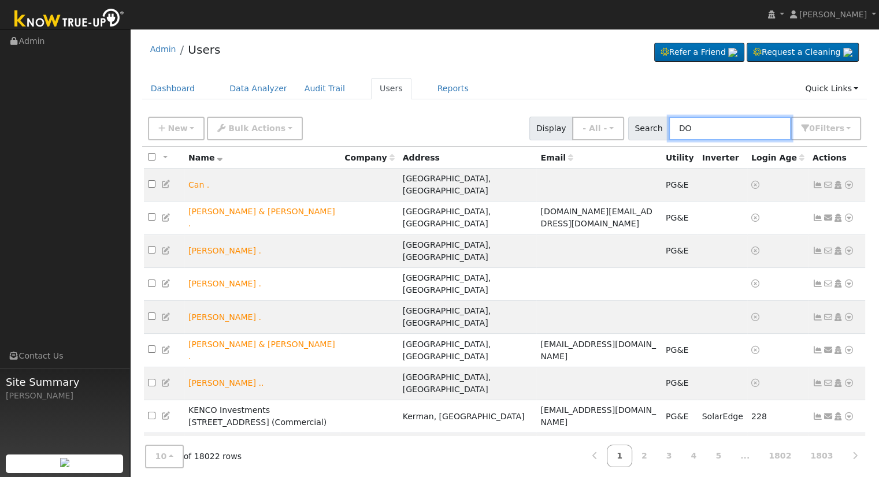
type input "D"
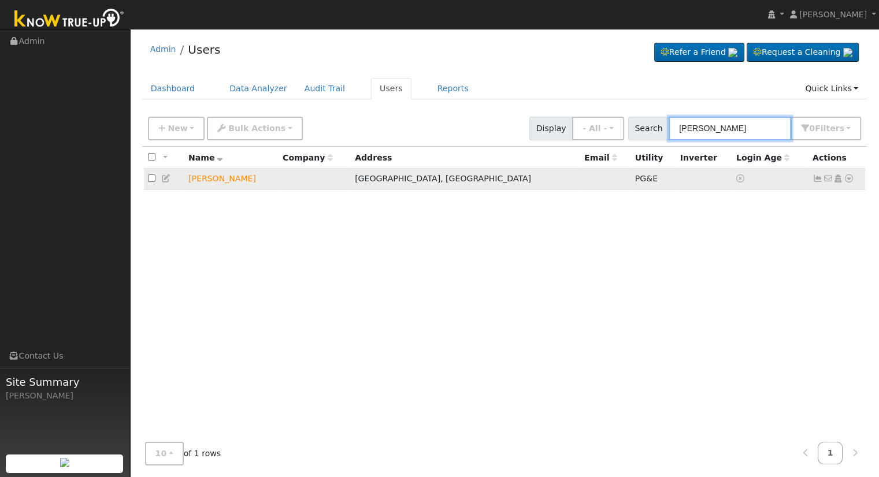
type input "[PERSON_NAME]"
click at [848, 180] on icon at bounding box center [849, 179] width 10 height 8
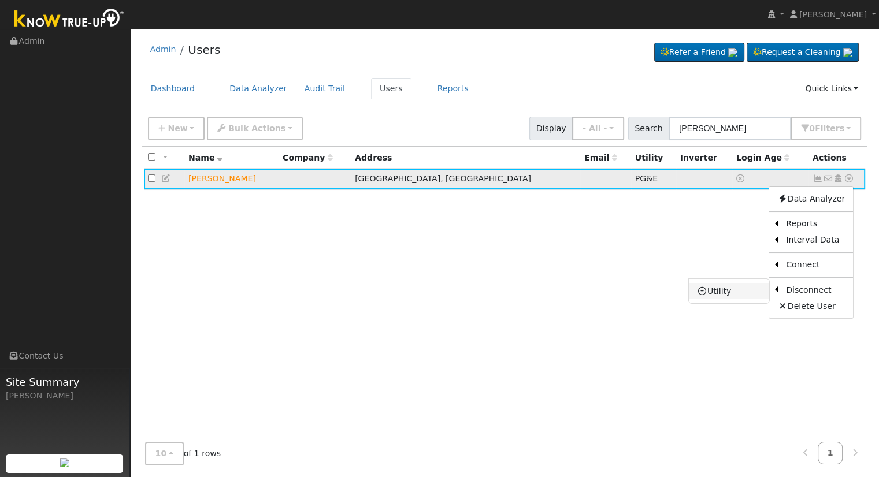
click at [738, 291] on link "Utility" at bounding box center [729, 291] width 80 height 16
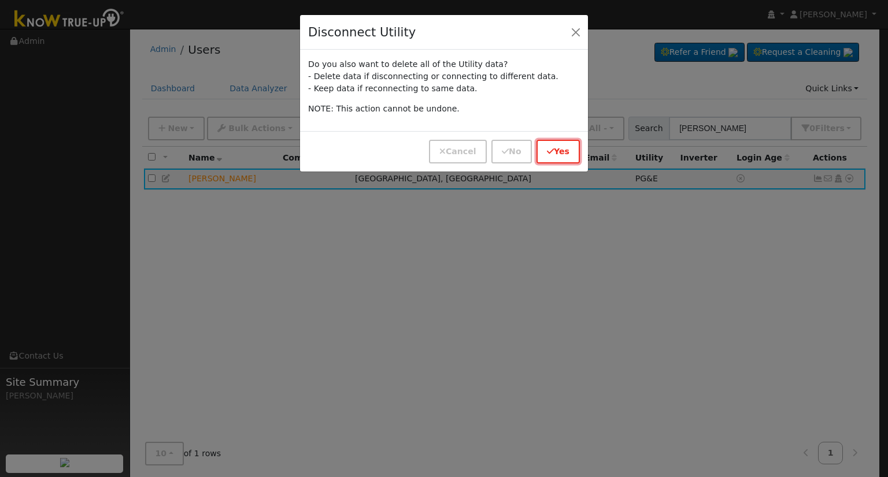
click at [562, 144] on button "Yes" at bounding box center [557, 152] width 43 height 24
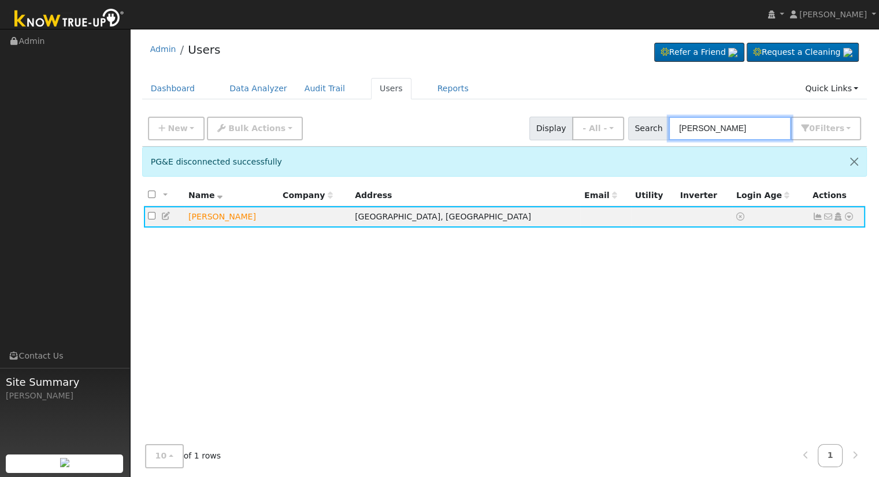
click at [766, 123] on input "Ron Ramos" at bounding box center [730, 129] width 123 height 24
click at [848, 218] on icon at bounding box center [849, 217] width 10 height 8
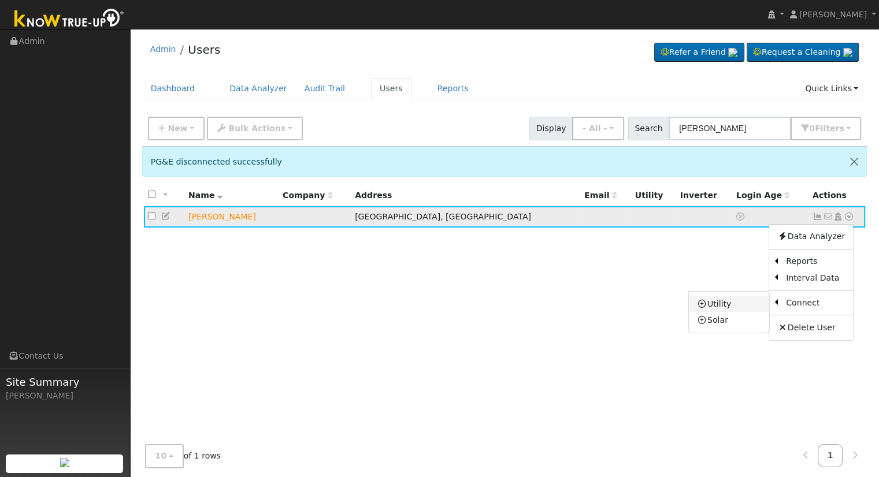
click at [729, 307] on link "Utility" at bounding box center [729, 304] width 80 height 16
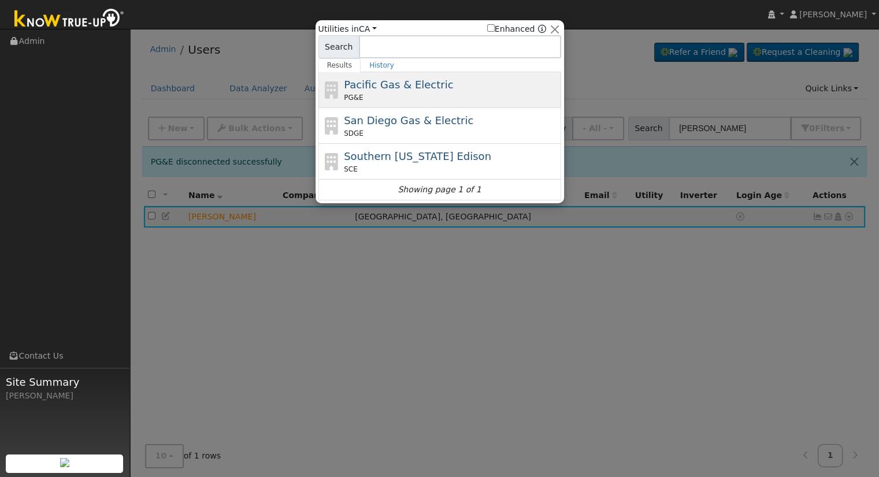
click at [376, 91] on div "Pacific Gas & Electric PG&E" at bounding box center [451, 90] width 214 height 26
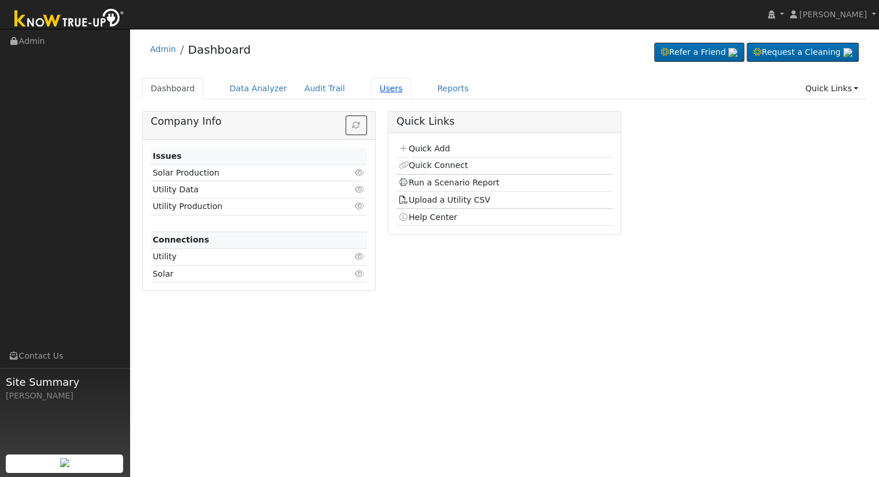
click at [372, 84] on link "Users" at bounding box center [391, 88] width 40 height 21
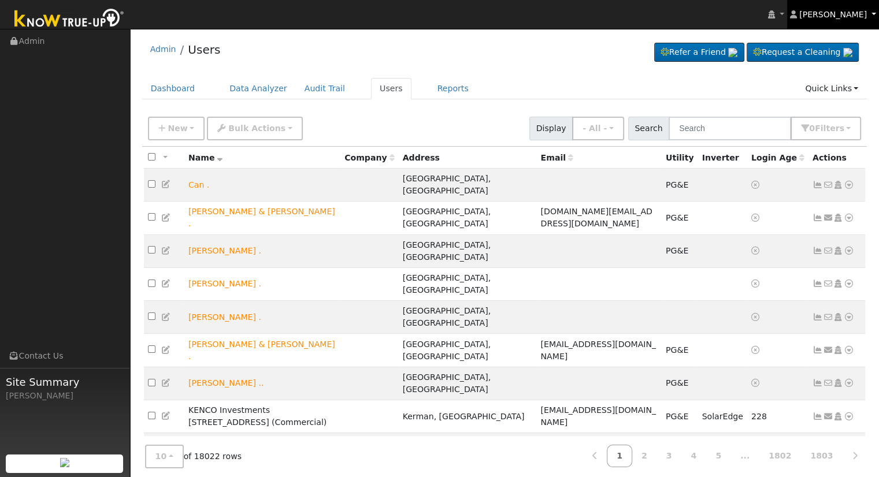
click at [867, 14] on link "[PERSON_NAME]" at bounding box center [833, 14] width 92 height 29
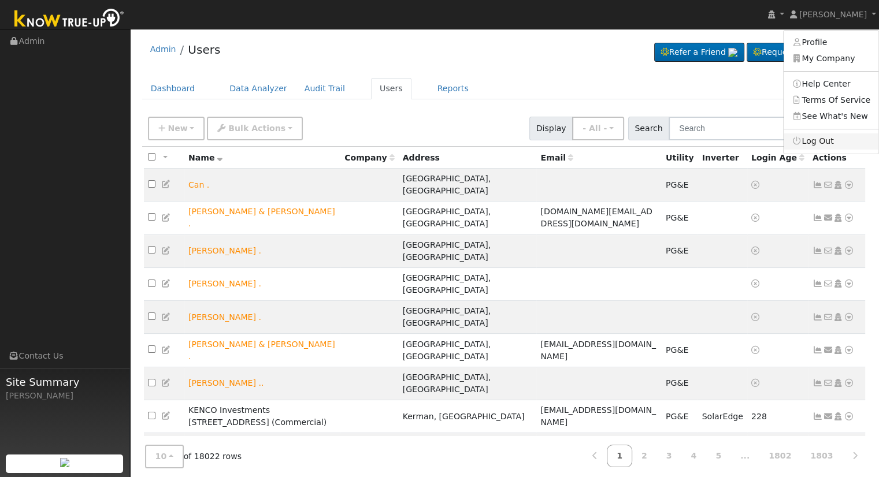
click at [818, 139] on link "Log Out" at bounding box center [831, 142] width 95 height 16
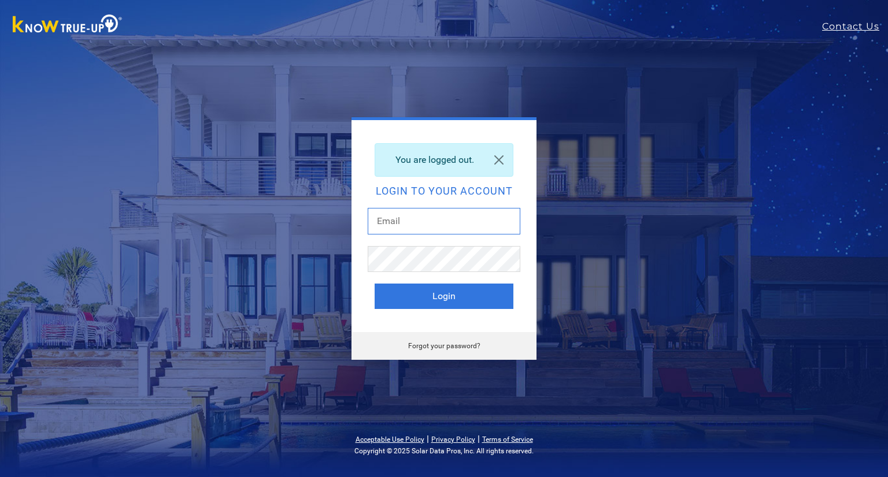
drag, startPoint x: 473, startPoint y: 222, endPoint x: 457, endPoint y: 224, distance: 15.8
click at [473, 222] on input "text" at bounding box center [444, 221] width 153 height 27
type input "ericc@solarnegotiators.com"
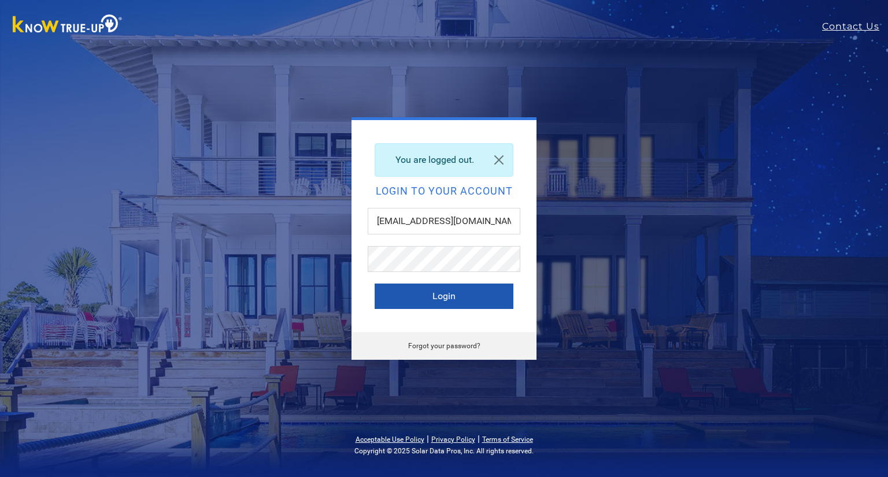
click at [458, 290] on button "Login" at bounding box center [444, 296] width 139 height 25
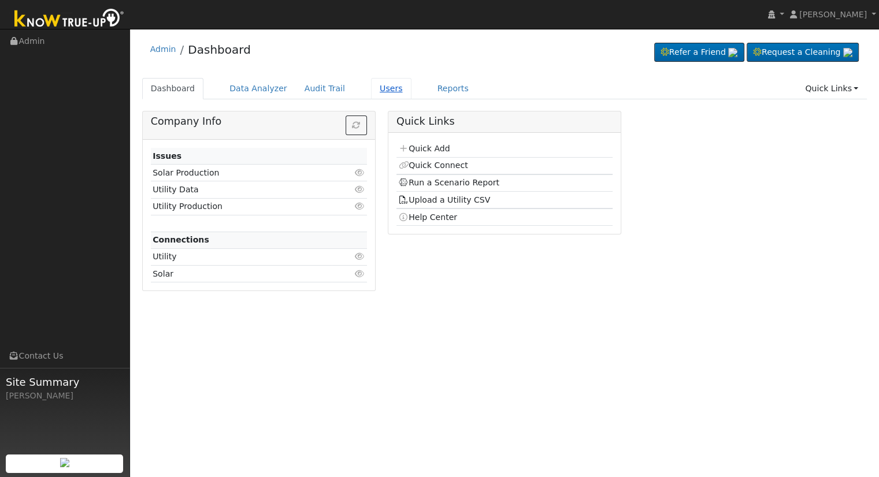
click at [371, 91] on link "Users" at bounding box center [391, 88] width 40 height 21
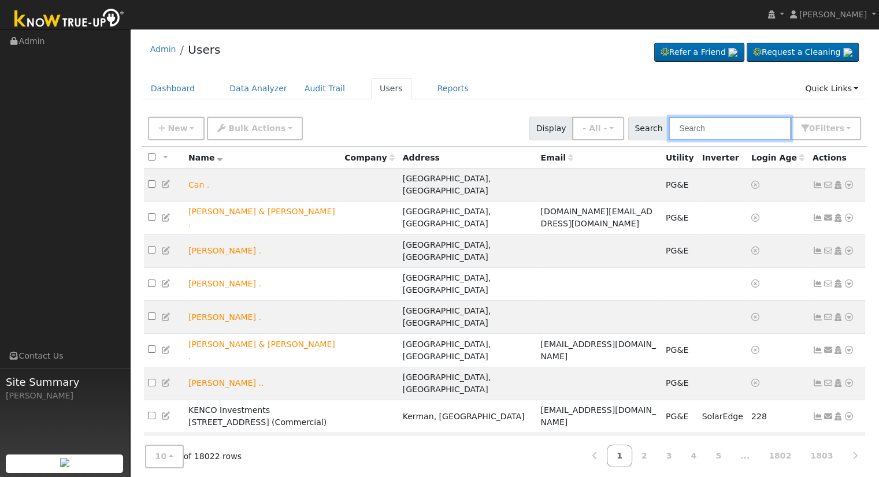
click at [702, 125] on input "text" at bounding box center [730, 129] width 123 height 24
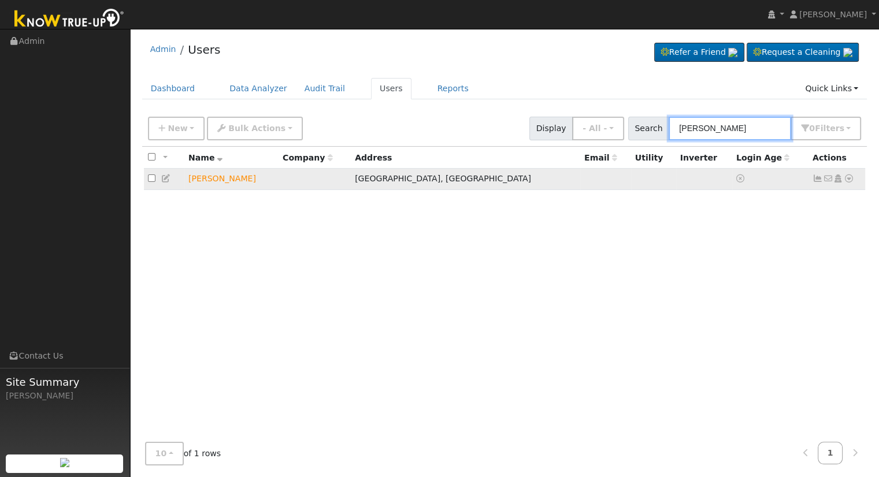
type input "[PERSON_NAME]"
click at [846, 175] on icon at bounding box center [849, 179] width 10 height 8
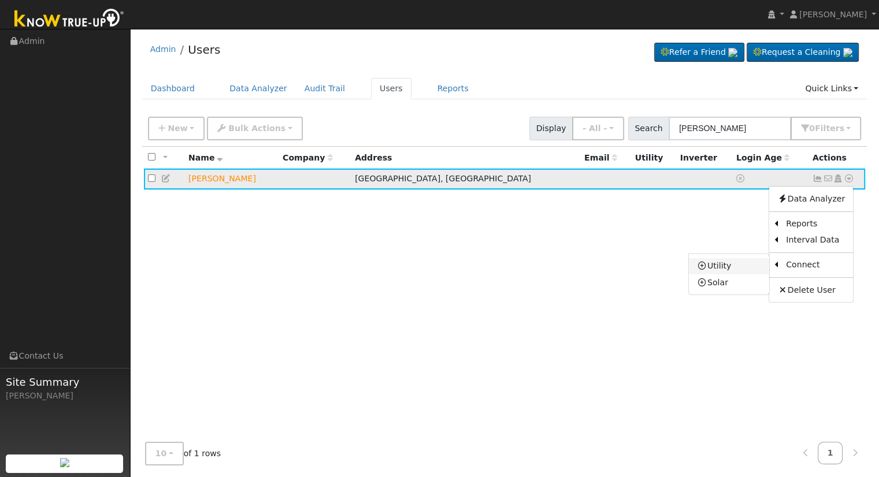
click at [724, 269] on link "Utility" at bounding box center [729, 266] width 80 height 16
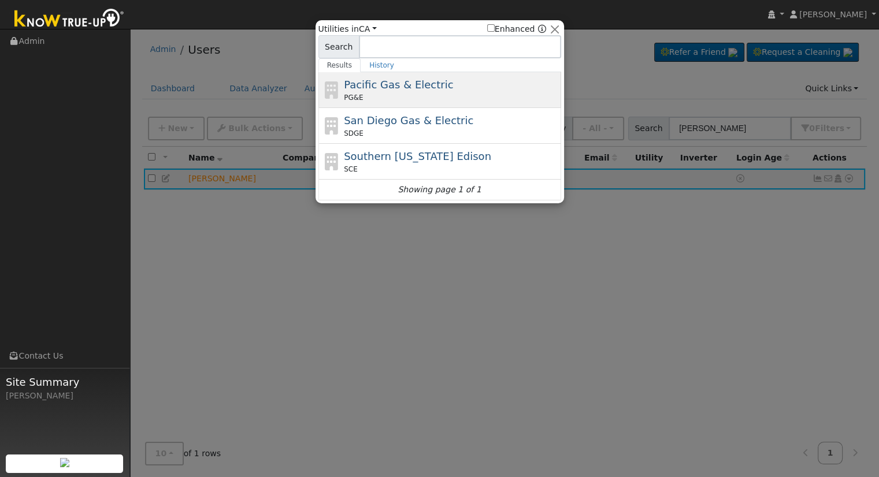
click at [386, 91] on span "Pacific Gas & Electric" at bounding box center [398, 85] width 109 height 12
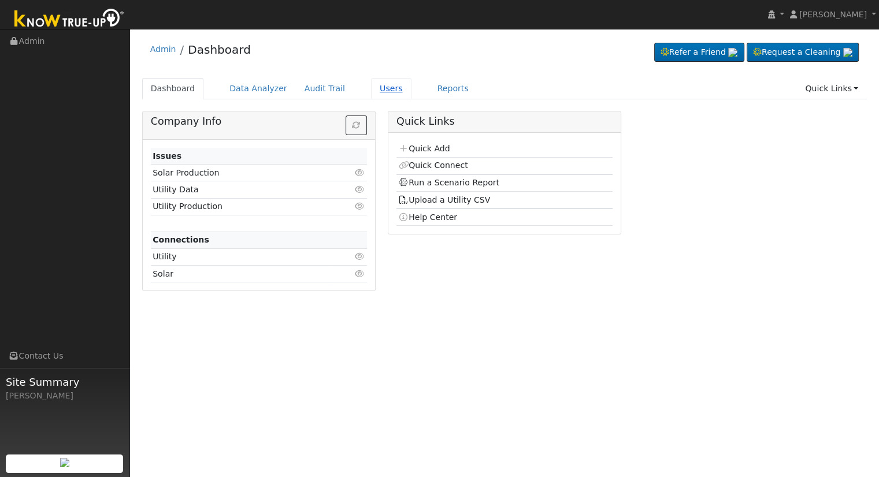
click at [373, 88] on link "Users" at bounding box center [391, 88] width 40 height 21
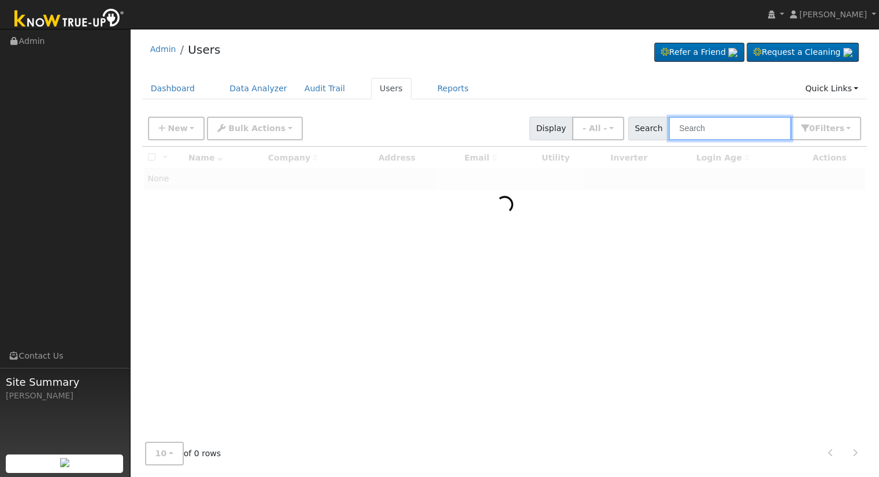
click at [711, 119] on input "text" at bounding box center [730, 129] width 123 height 24
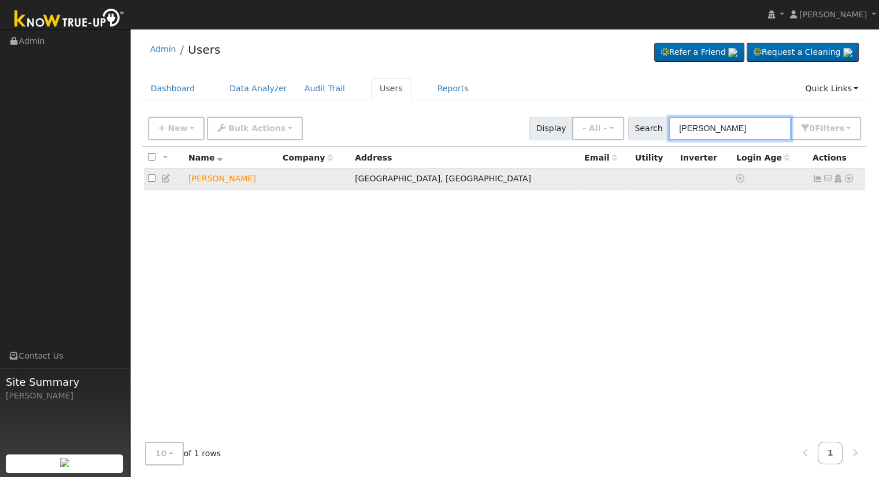
type input "[PERSON_NAME]"
click at [838, 180] on icon at bounding box center [838, 179] width 10 height 8
